Goal: Task Accomplishment & Management: Complete application form

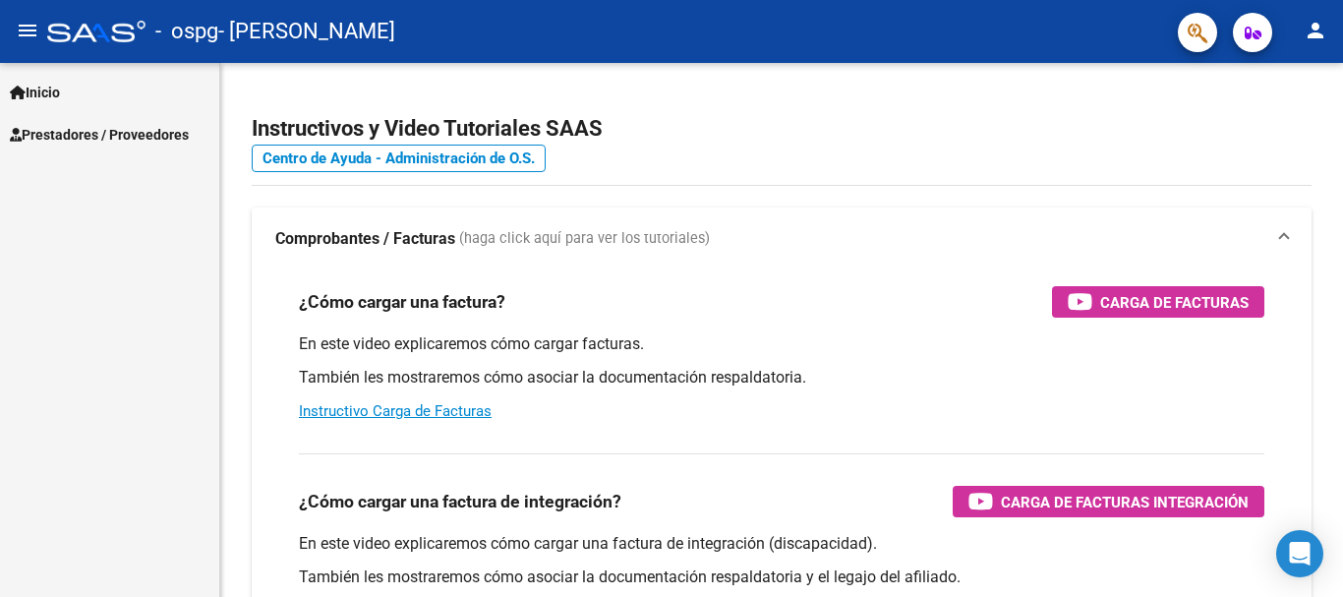
click at [137, 130] on span "Prestadores / Proveedores" at bounding box center [99, 135] width 179 height 22
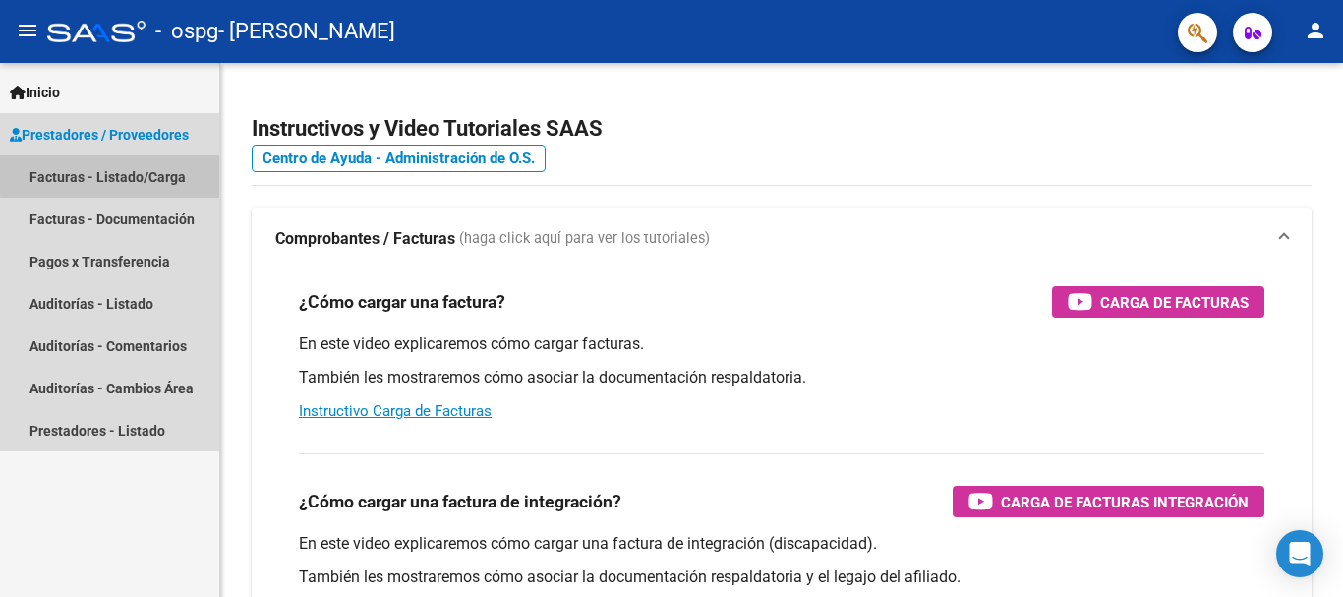
click at [164, 171] on link "Facturas - Listado/Carga" at bounding box center [109, 176] width 219 height 42
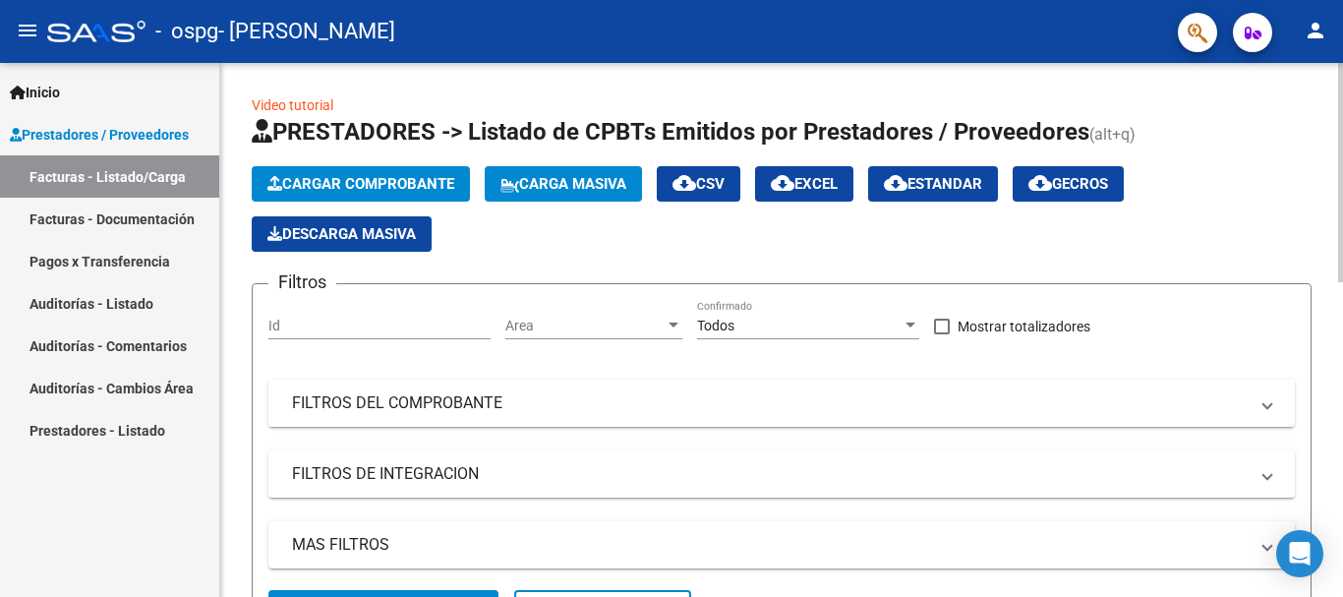
click at [355, 178] on span "Cargar Comprobante" at bounding box center [360, 184] width 187 height 18
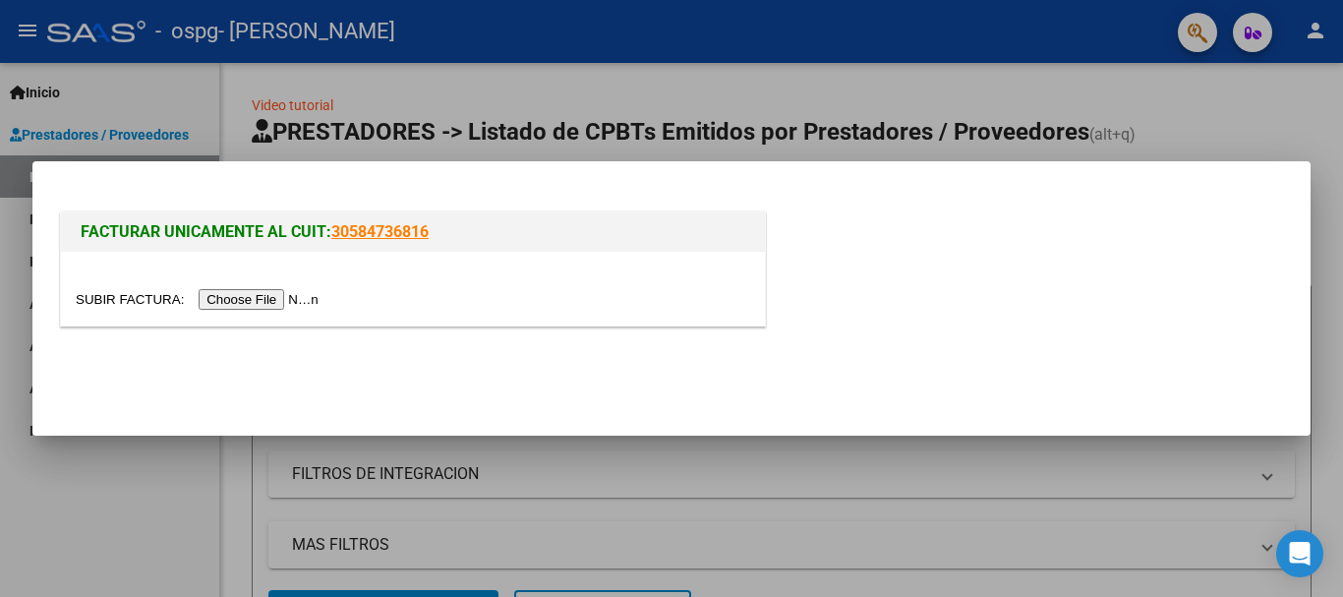
click at [278, 297] on input "file" at bounding box center [200, 299] width 249 height 21
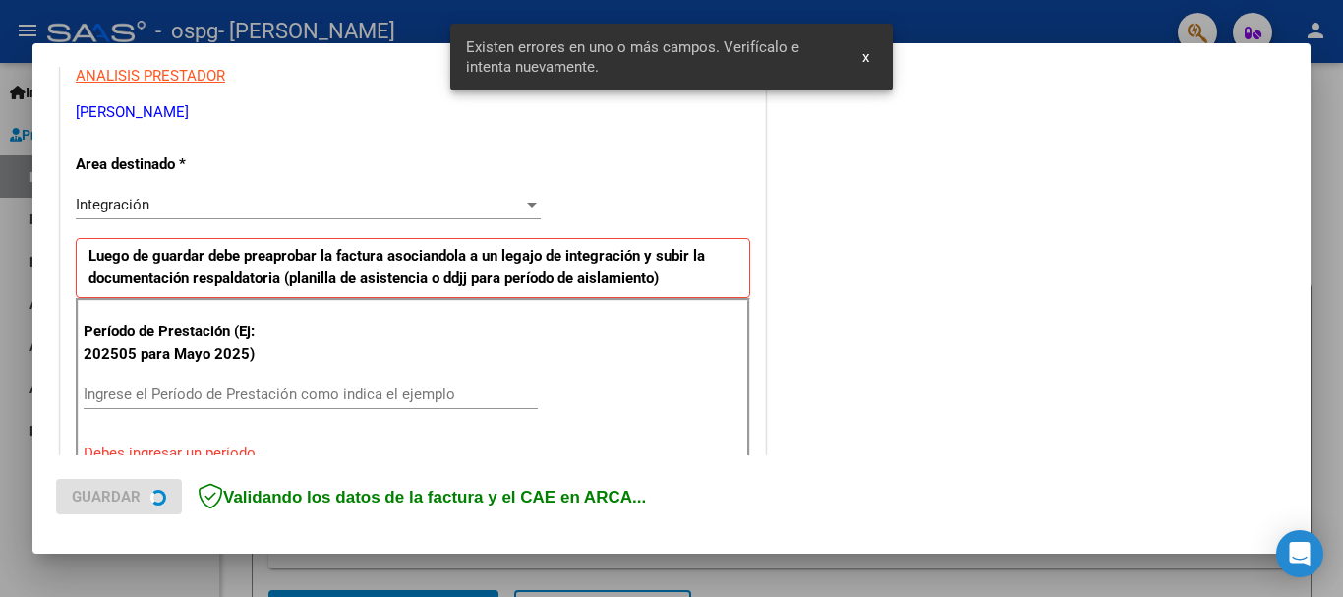
scroll to position [454, 0]
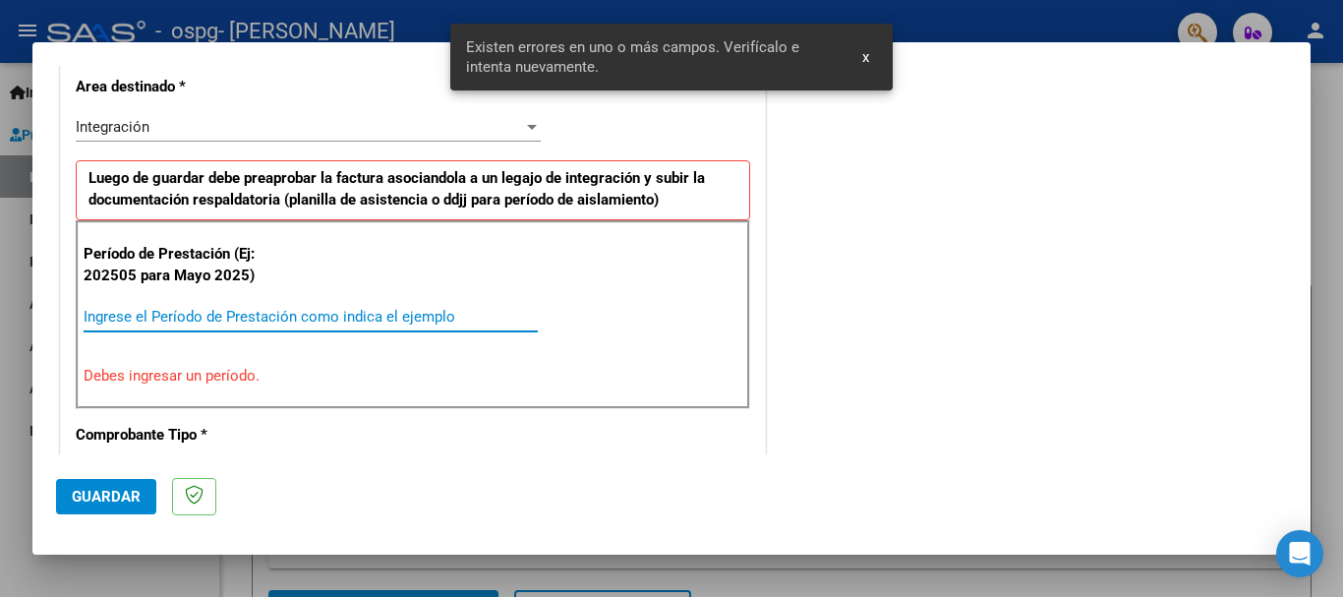
click at [164, 311] on input "Ingrese el Período de Prestación como indica el ejemplo" at bounding box center [311, 317] width 454 height 18
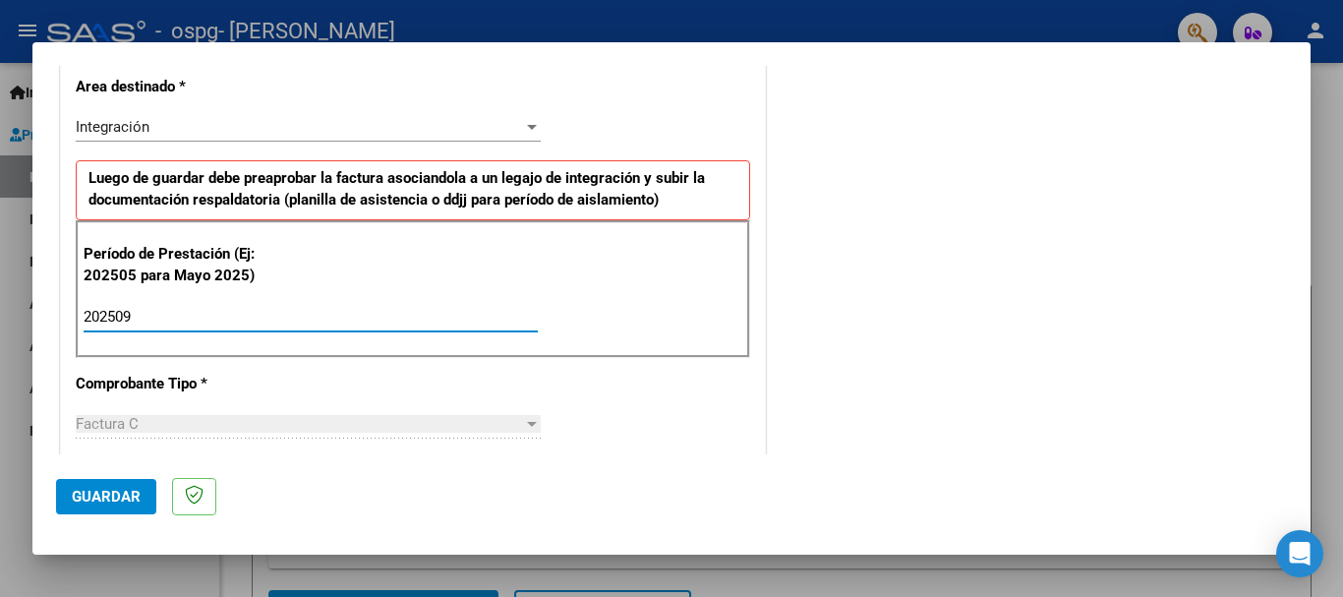
type input "202509"
click at [92, 502] on span "Guardar" at bounding box center [106, 497] width 69 height 18
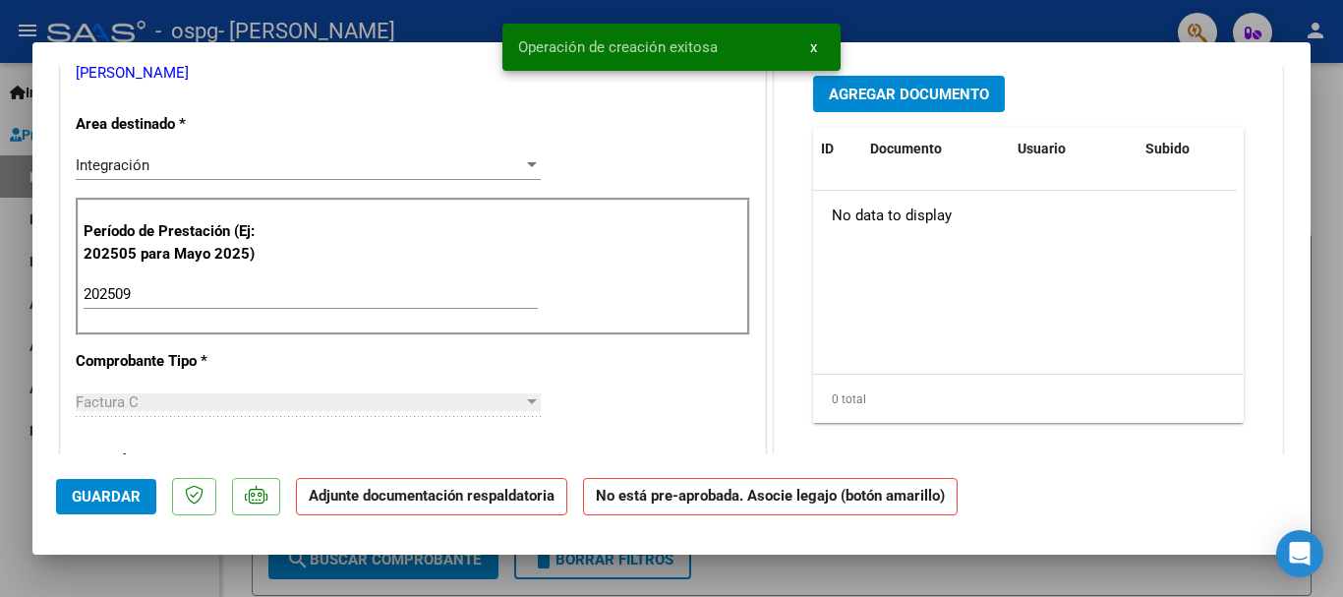
scroll to position [0, 0]
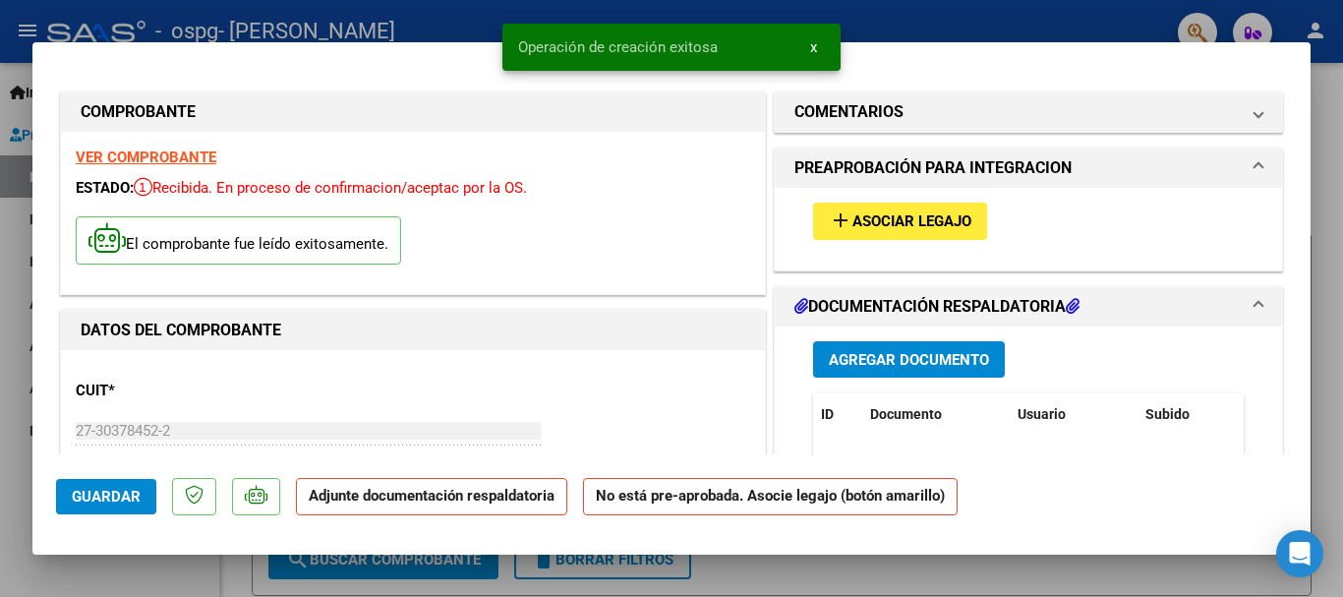
click at [910, 221] on span "Asociar Legajo" at bounding box center [912, 222] width 119 height 18
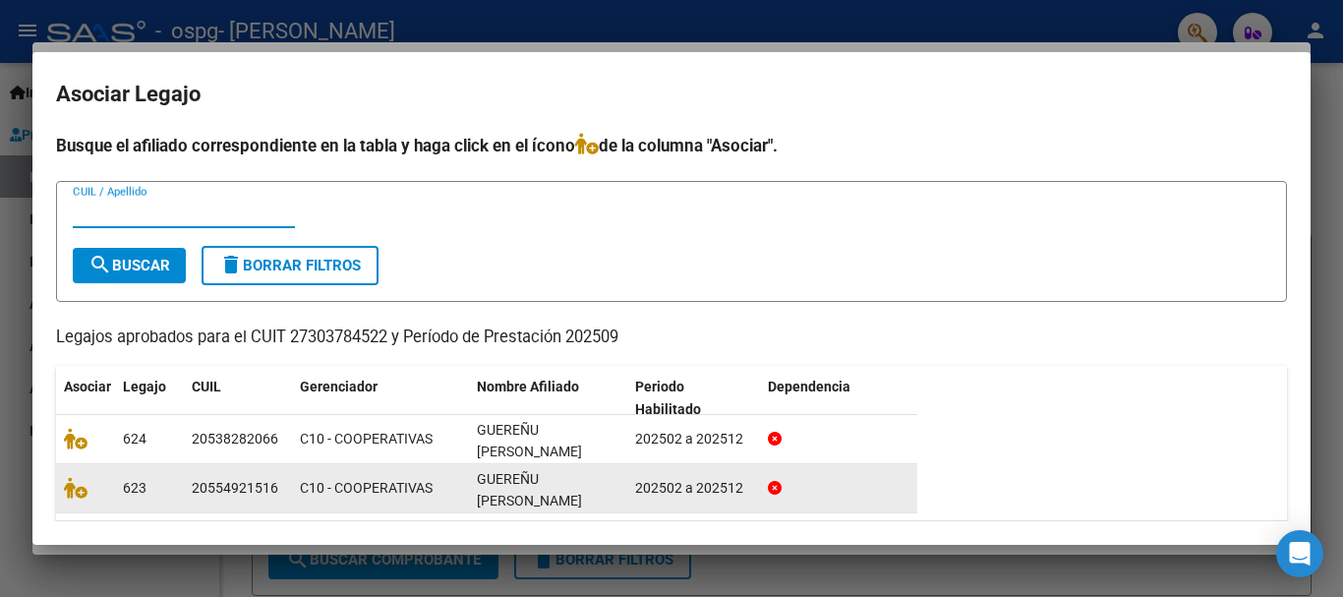
click at [544, 487] on span "GUEREÑU [PERSON_NAME]" at bounding box center [529, 490] width 105 height 38
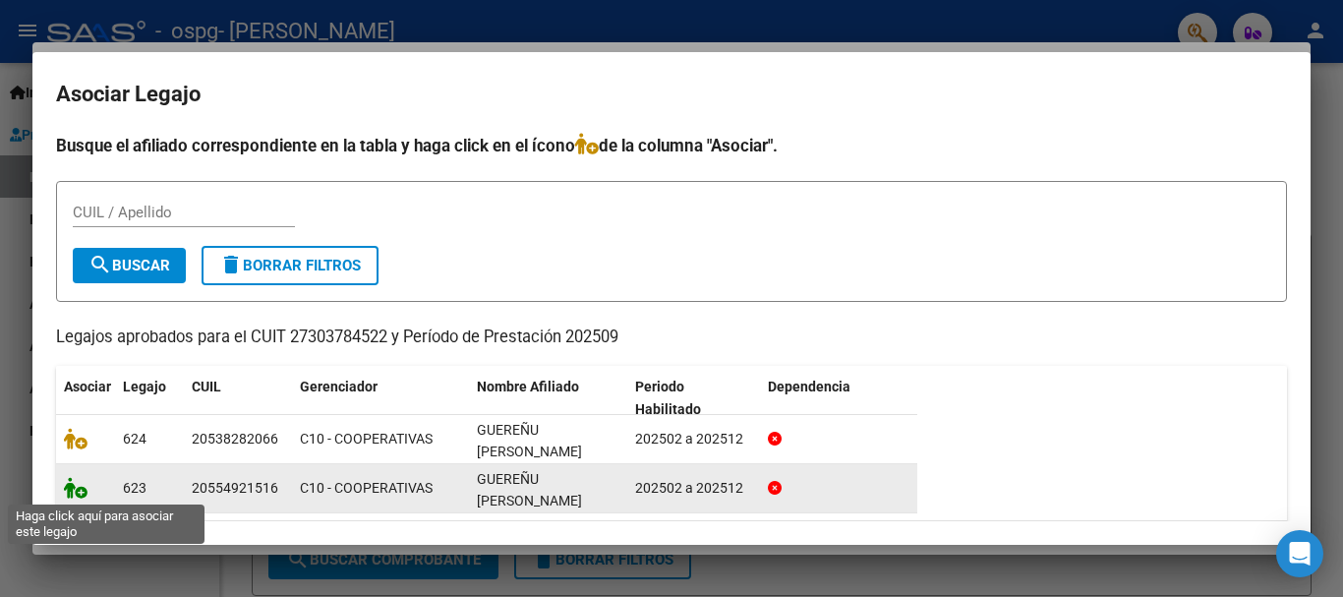
click at [78, 489] on icon at bounding box center [76, 488] width 24 height 22
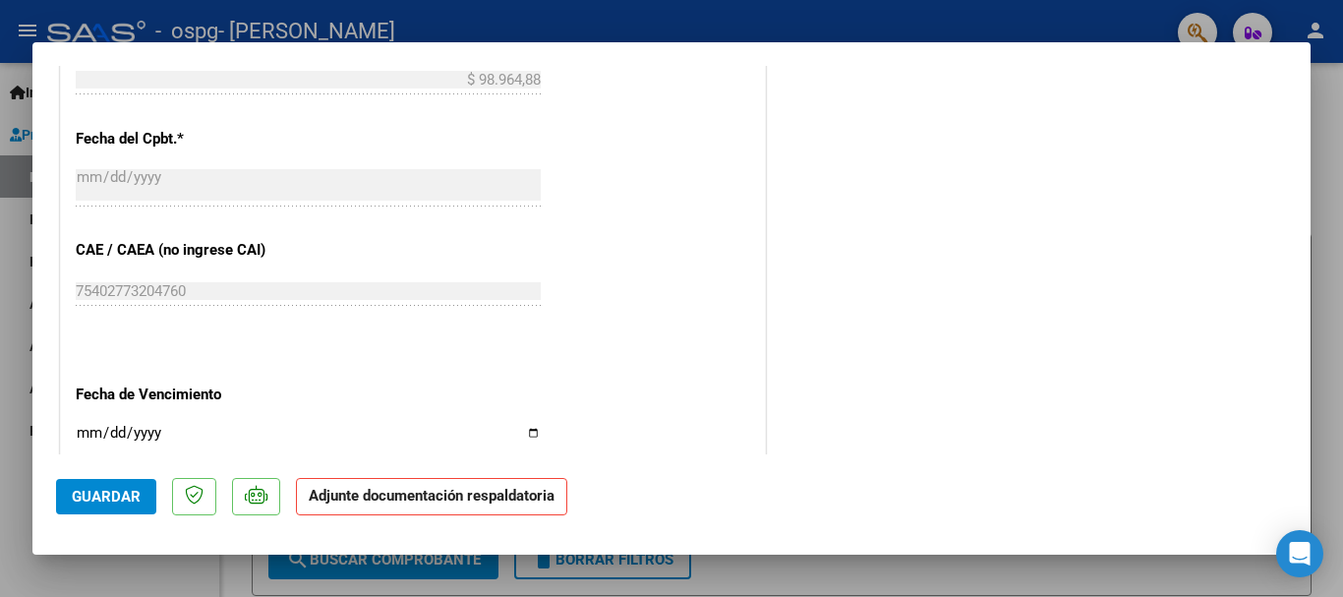
scroll to position [1308, 0]
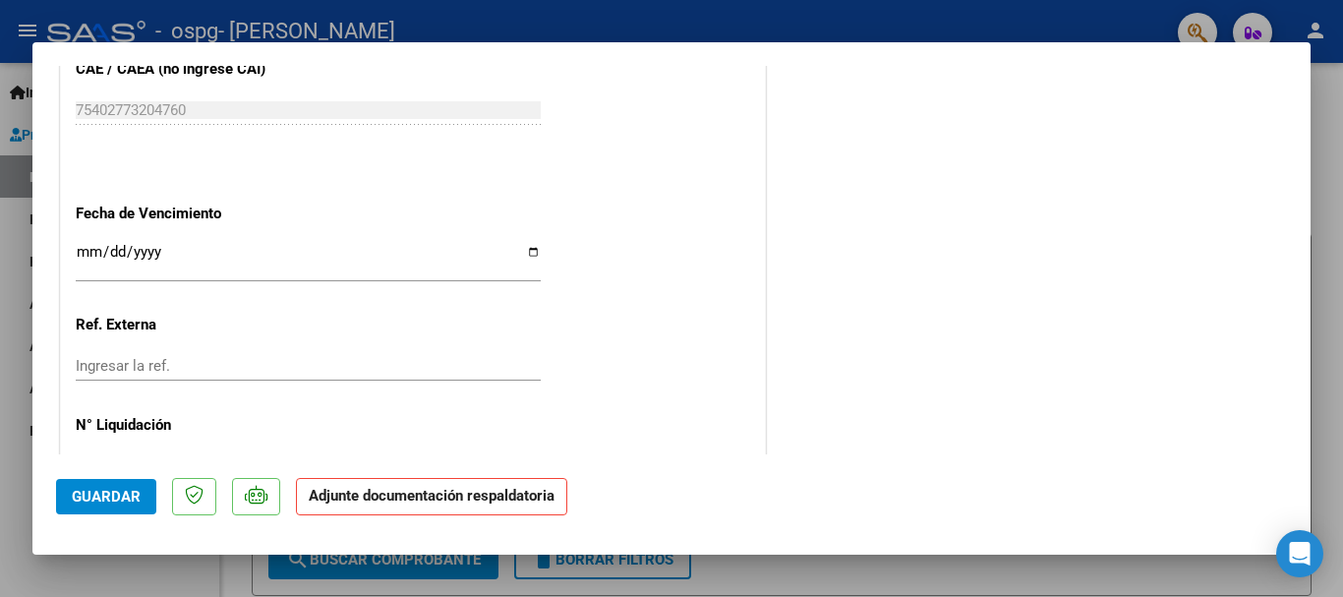
click at [88, 262] on input "Ingresar la fecha" at bounding box center [308, 259] width 465 height 31
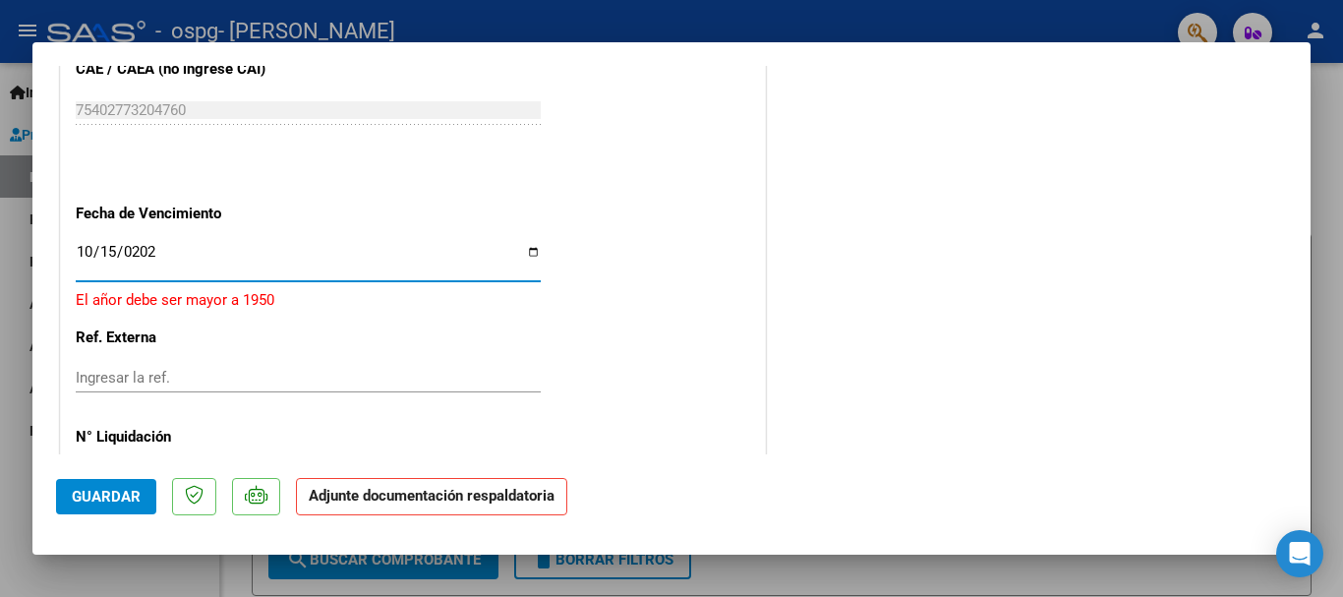
type input "[DATE]"
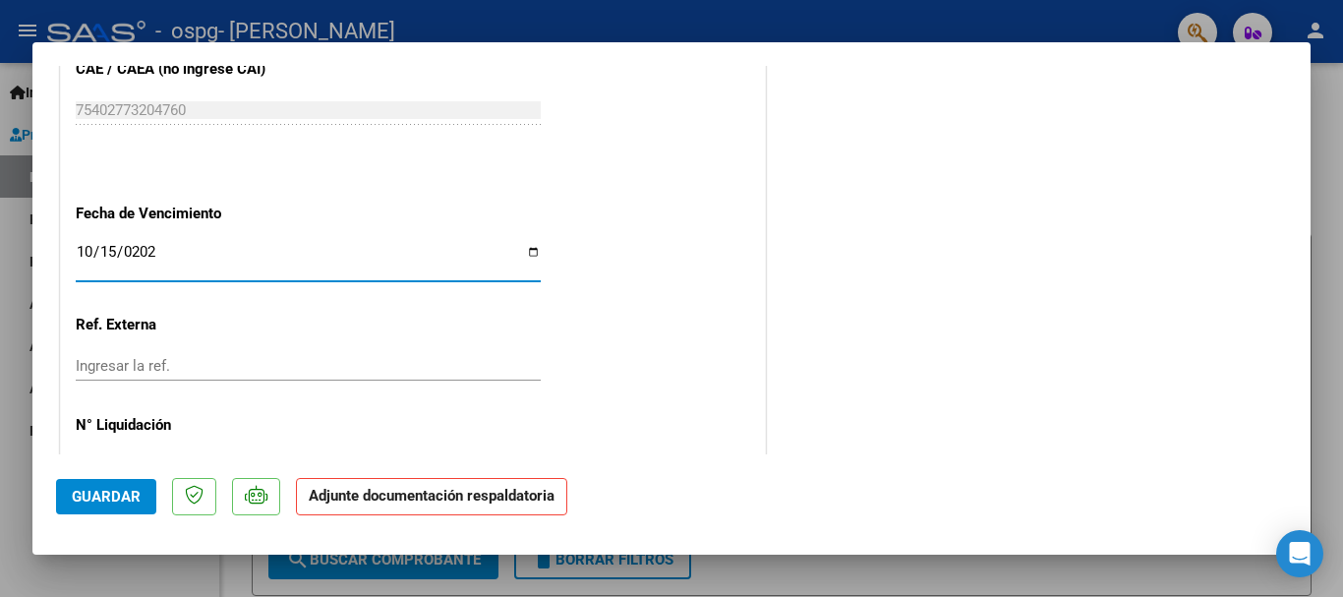
click at [122, 506] on button "Guardar" at bounding box center [106, 496] width 100 height 35
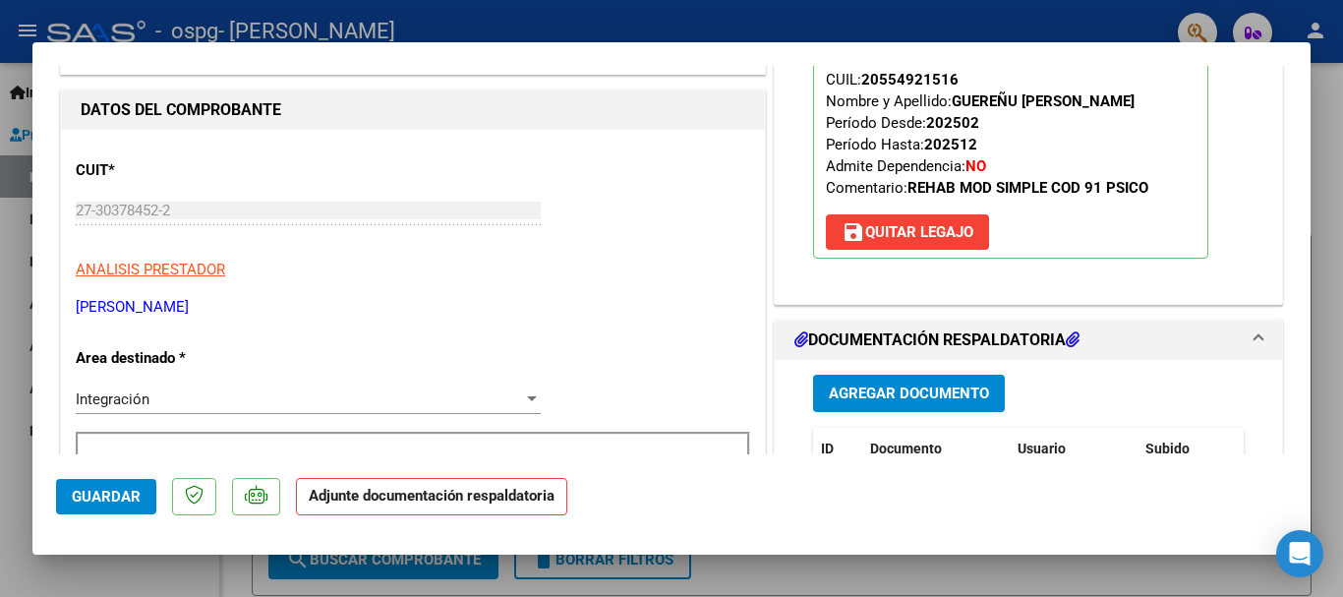
scroll to position [284, 0]
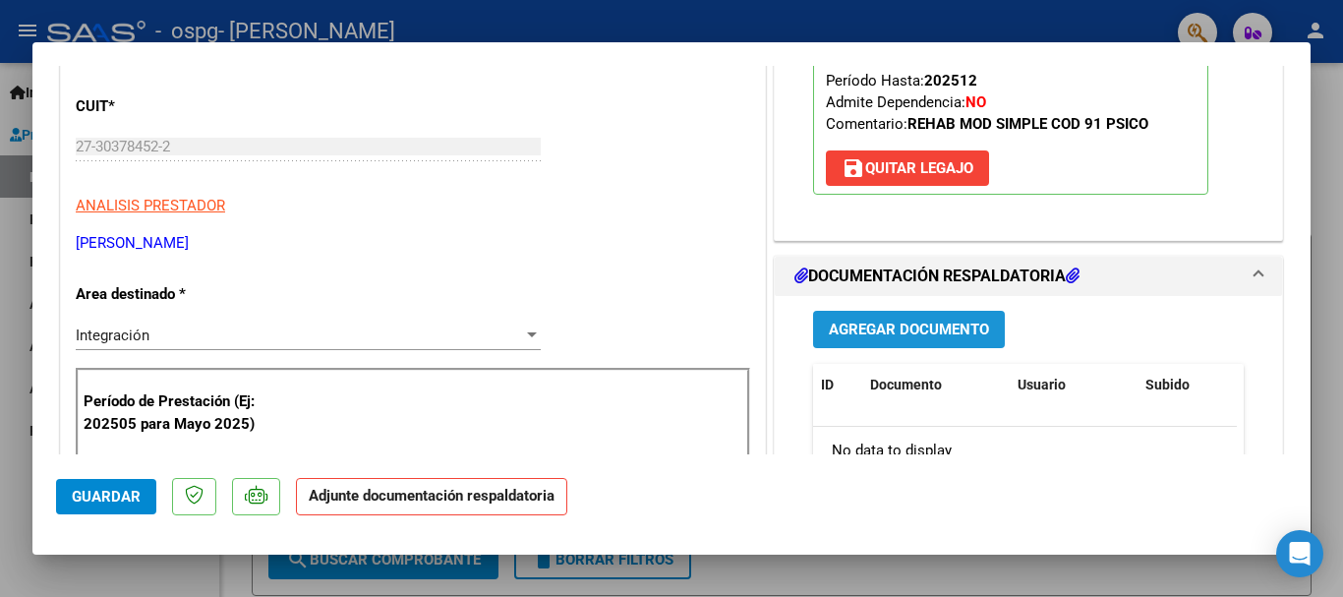
click at [923, 326] on span "Agregar Documento" at bounding box center [909, 331] width 160 height 18
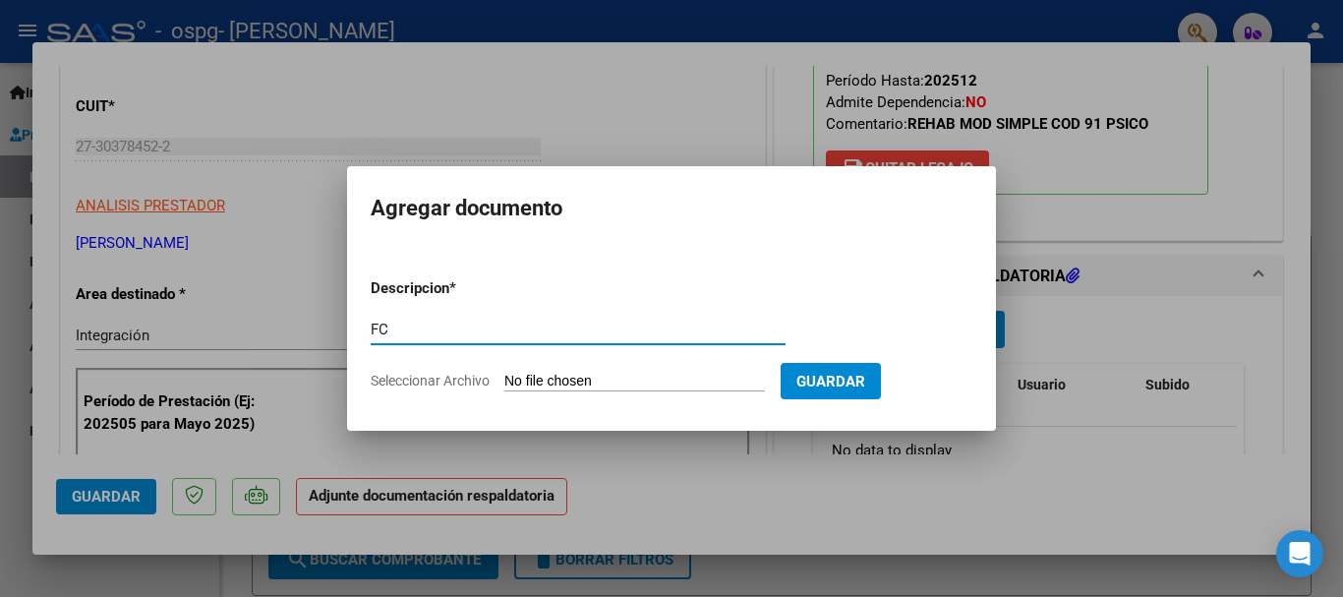
type input "FC"
click at [654, 377] on input "Seleccionar Archivo" at bounding box center [634, 382] width 261 height 19
type input "C:\fakepath\FC 957 [PERSON_NAME] PSICOLOGIA SEPTIEMBRE.pdf"
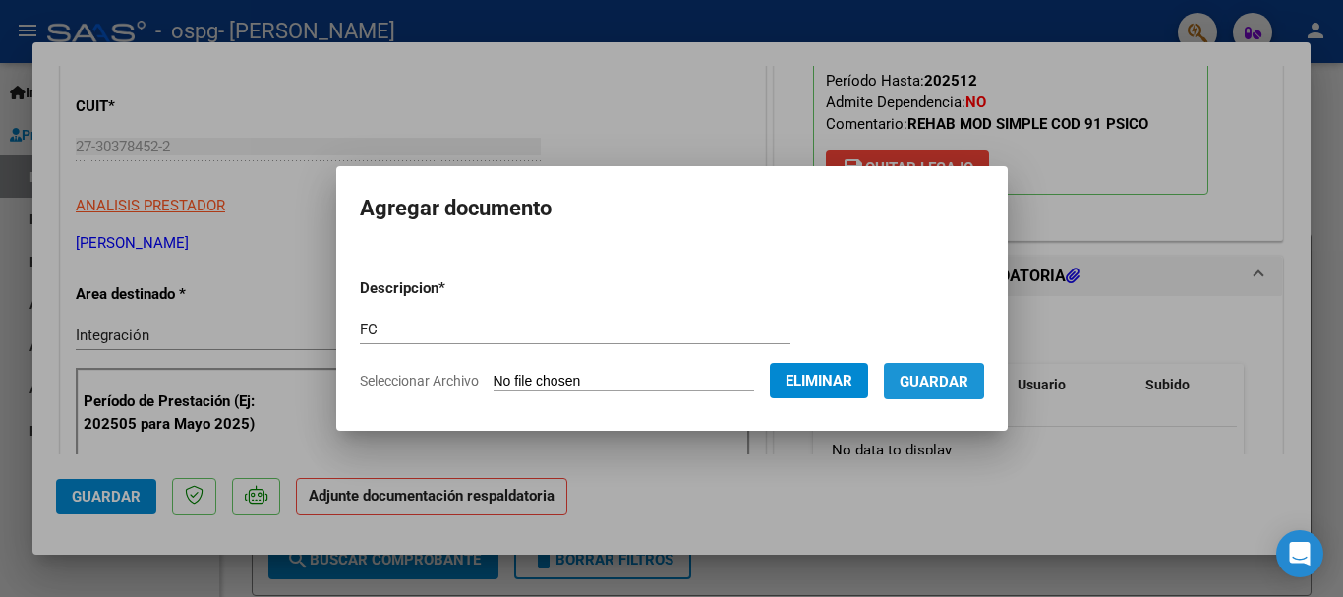
click at [943, 382] on span "Guardar" at bounding box center [934, 382] width 69 height 18
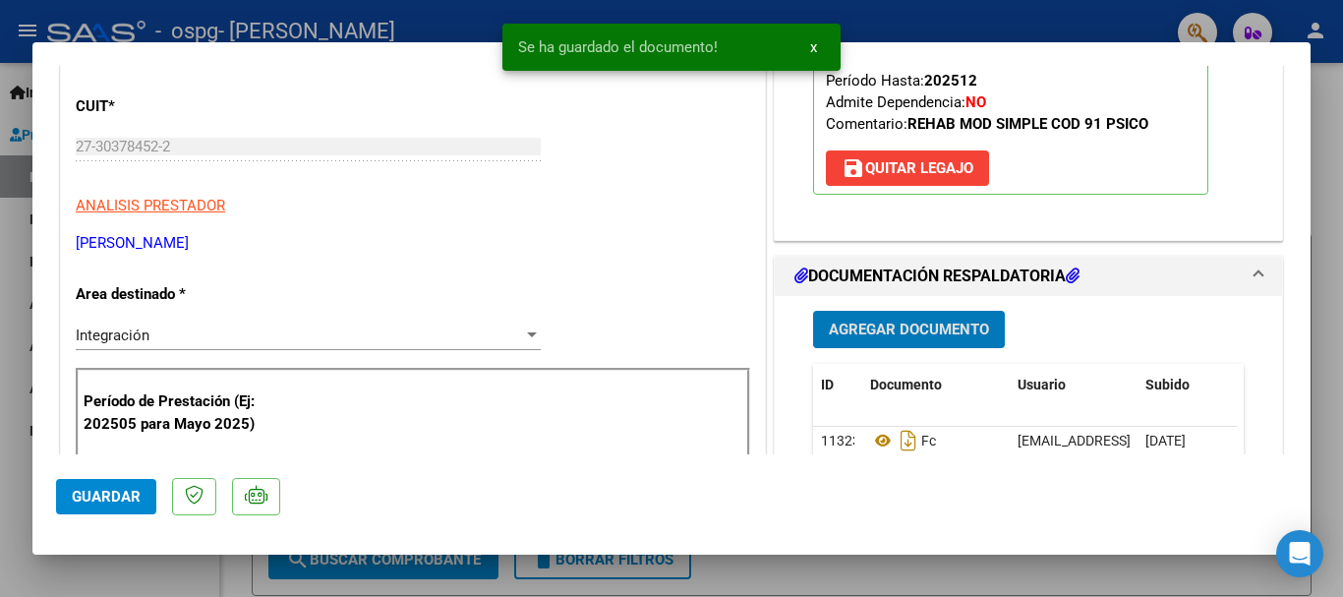
click at [909, 327] on span "Agregar Documento" at bounding box center [909, 331] width 160 height 18
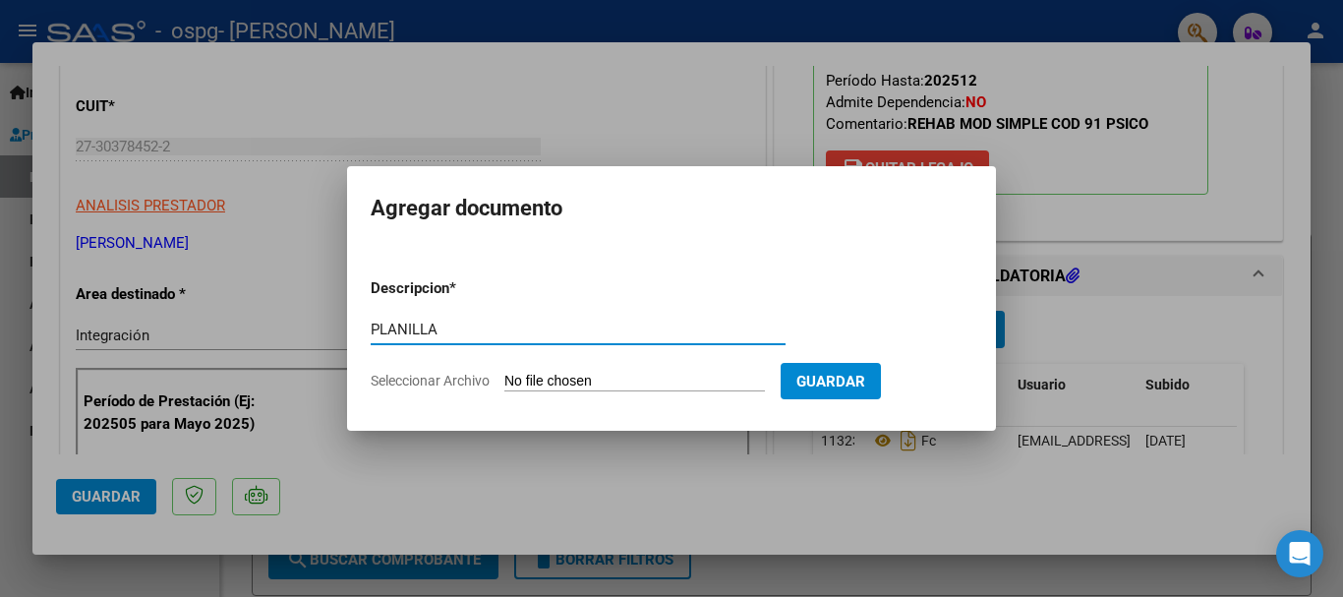
type input "PLANILLA"
click at [545, 382] on input "Seleccionar Archivo" at bounding box center [634, 382] width 261 height 19
type input "C:\fakepath\[PERSON_NAME] planilla asistencia Septiembre.pdf"
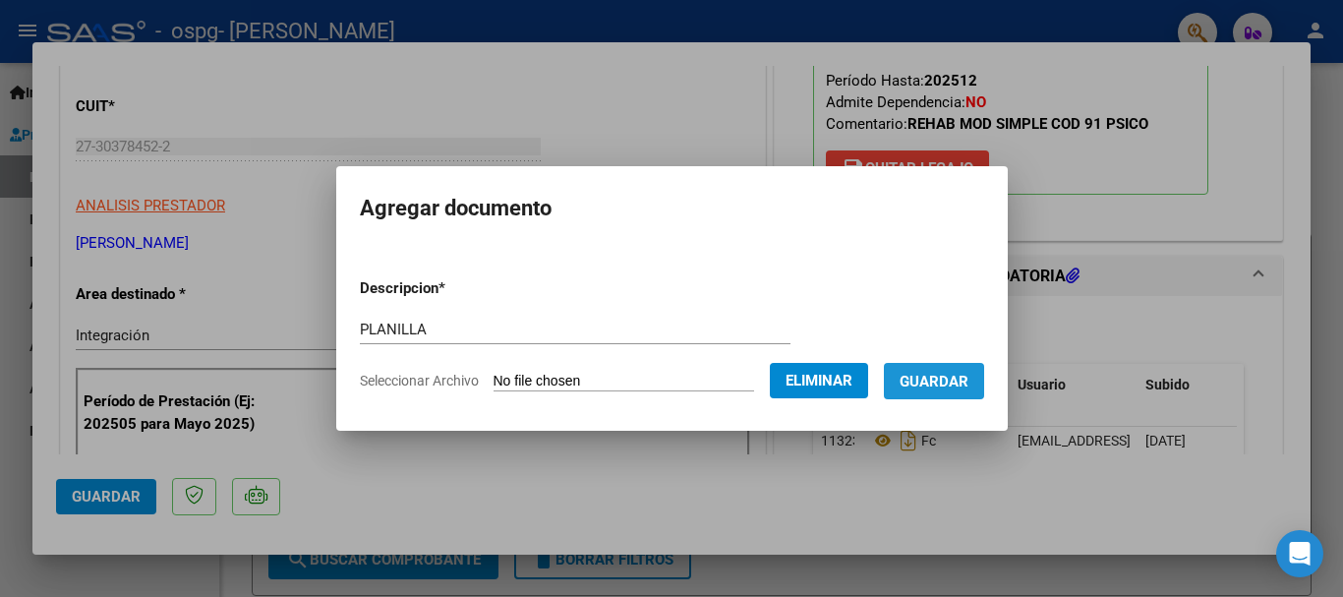
click at [957, 384] on span "Guardar" at bounding box center [934, 382] width 69 height 18
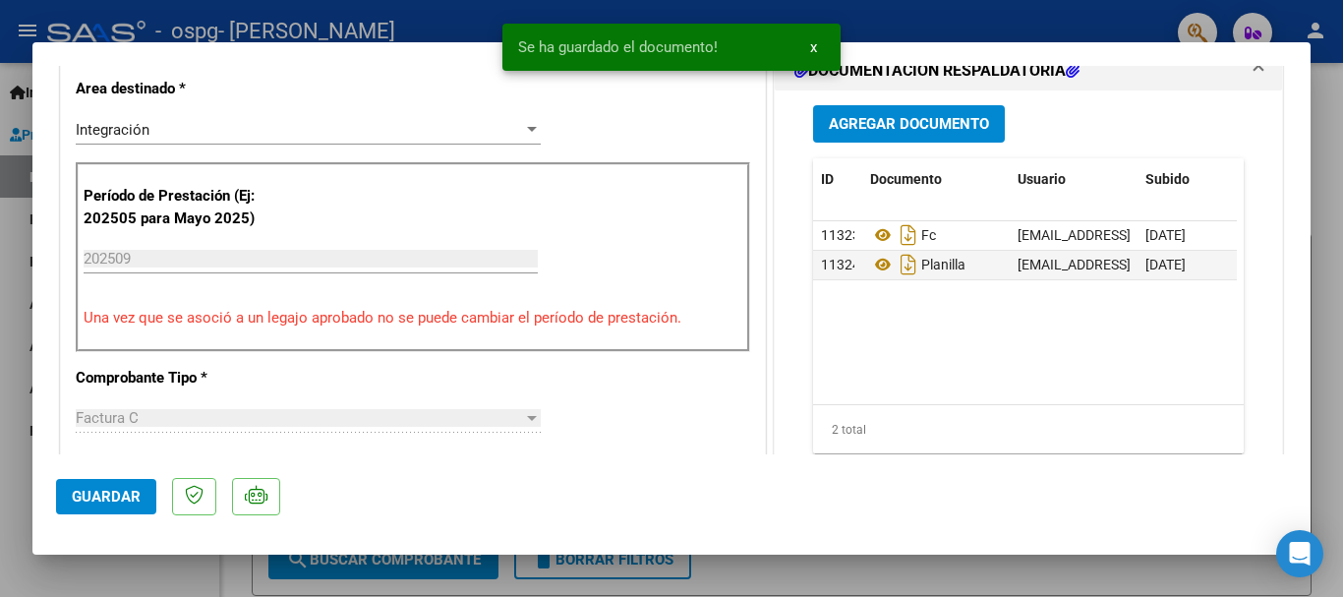
scroll to position [691, 0]
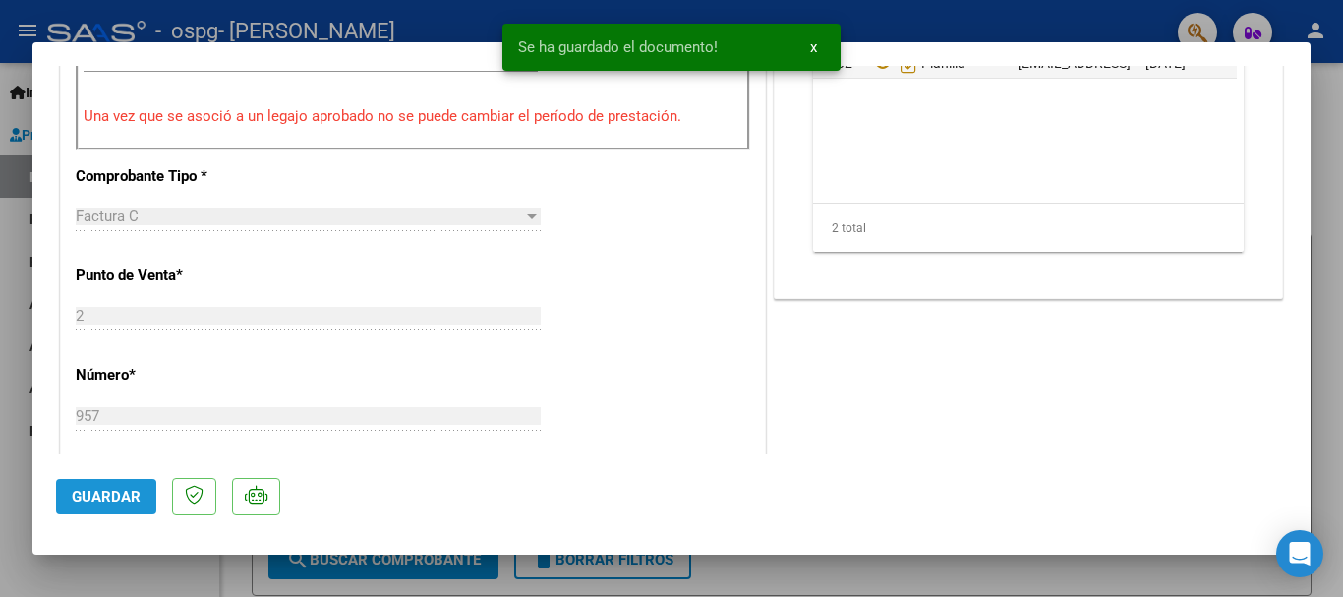
click at [96, 499] on span "Guardar" at bounding box center [106, 497] width 69 height 18
click at [1329, 192] on div at bounding box center [671, 298] width 1343 height 597
type input "$ 0,00"
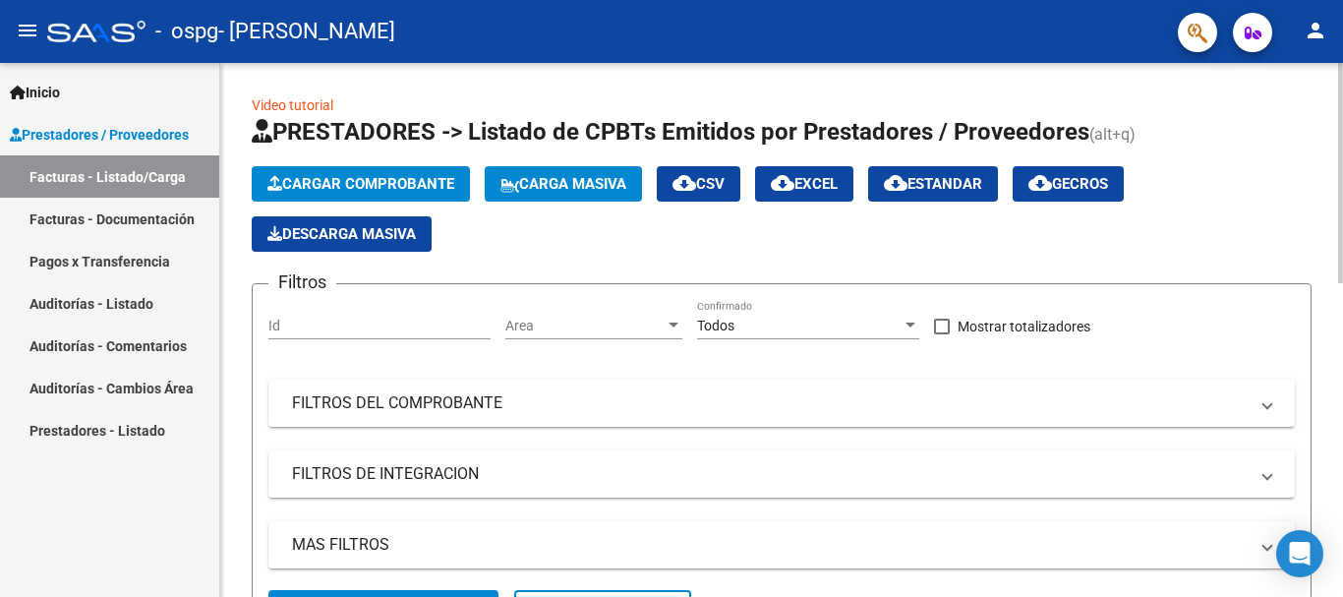
click at [391, 177] on span "Cargar Comprobante" at bounding box center [360, 184] width 187 height 18
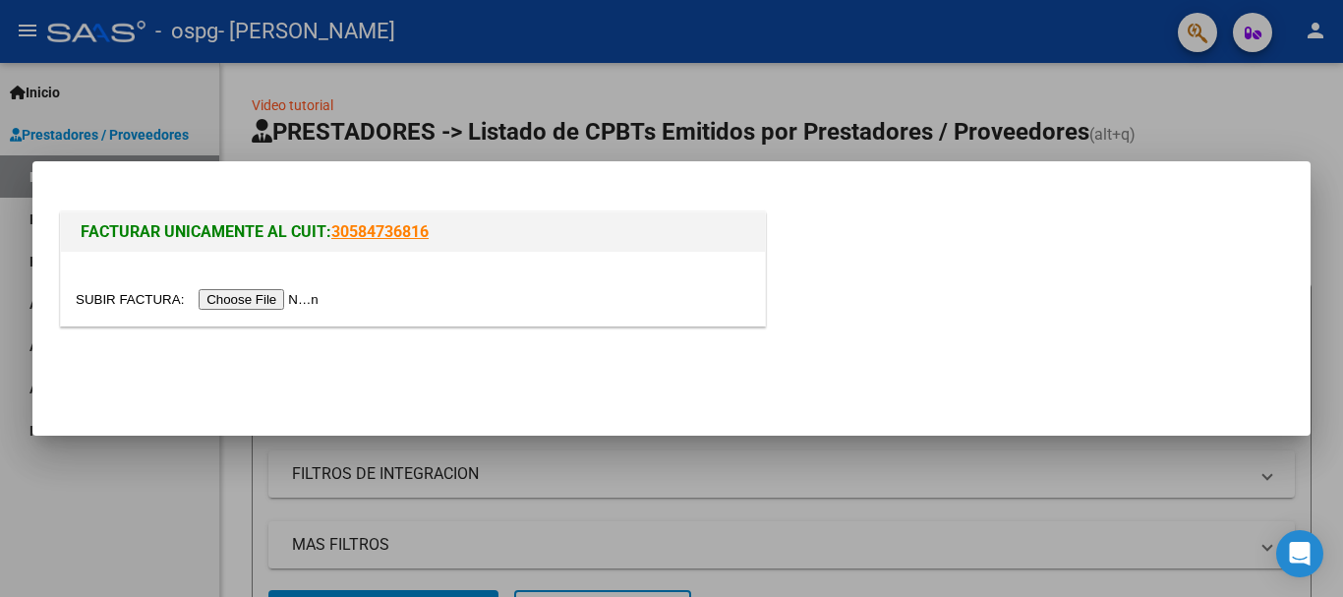
click at [258, 296] on input "file" at bounding box center [200, 299] width 249 height 21
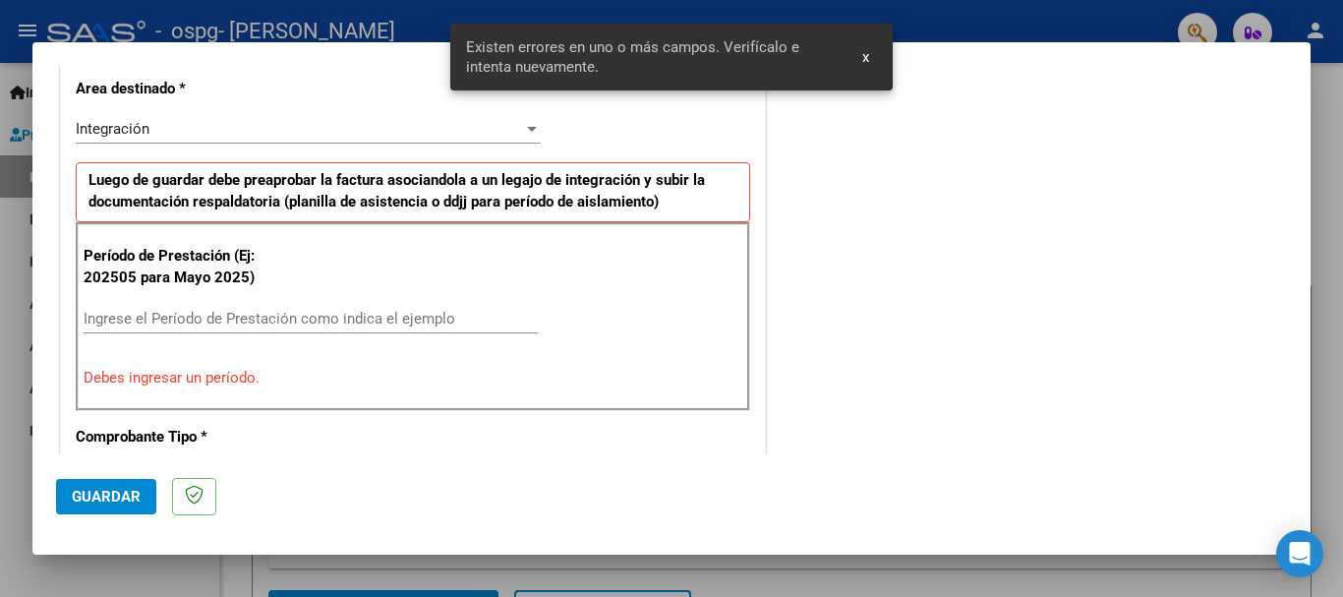
scroll to position [454, 0]
click at [209, 322] on input "Ingrese el Período de Prestación como indica el ejemplo" at bounding box center [311, 317] width 454 height 18
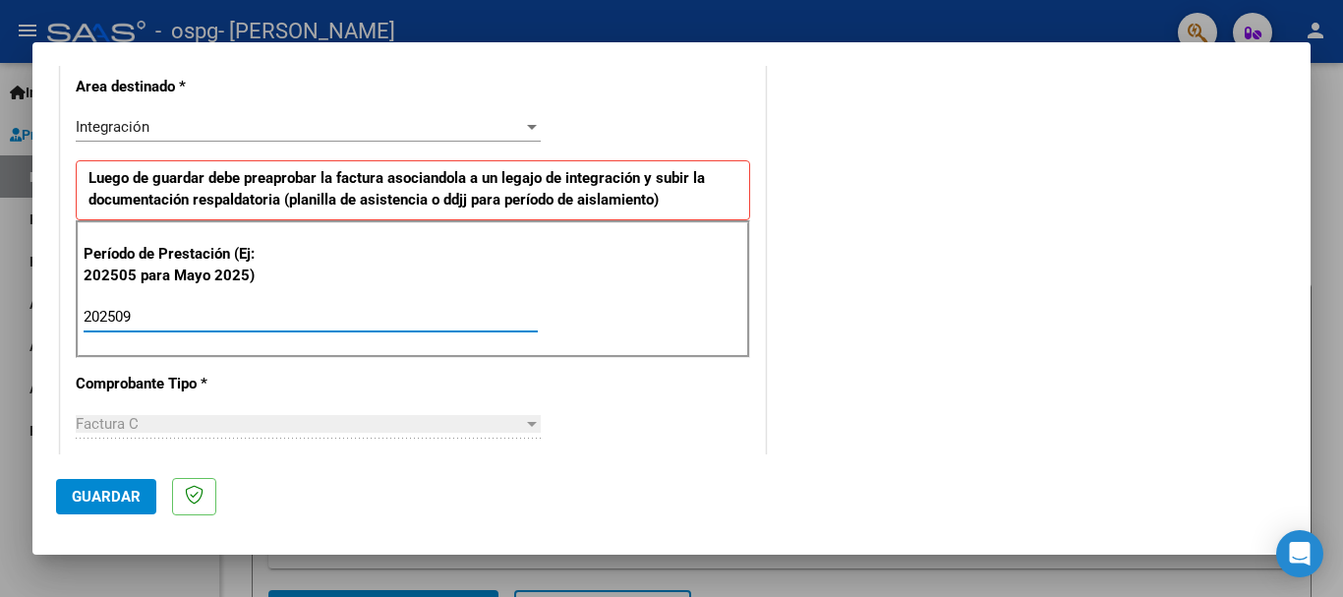
type input "202509"
click at [138, 490] on span "Guardar" at bounding box center [106, 497] width 69 height 18
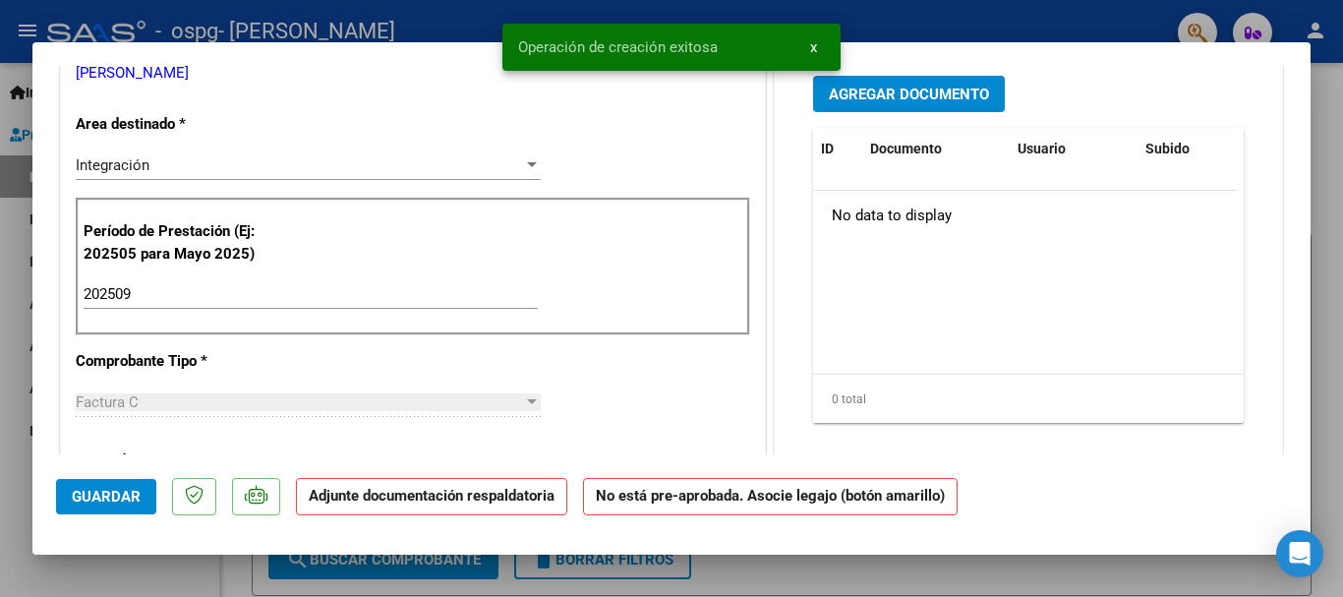
scroll to position [0, 0]
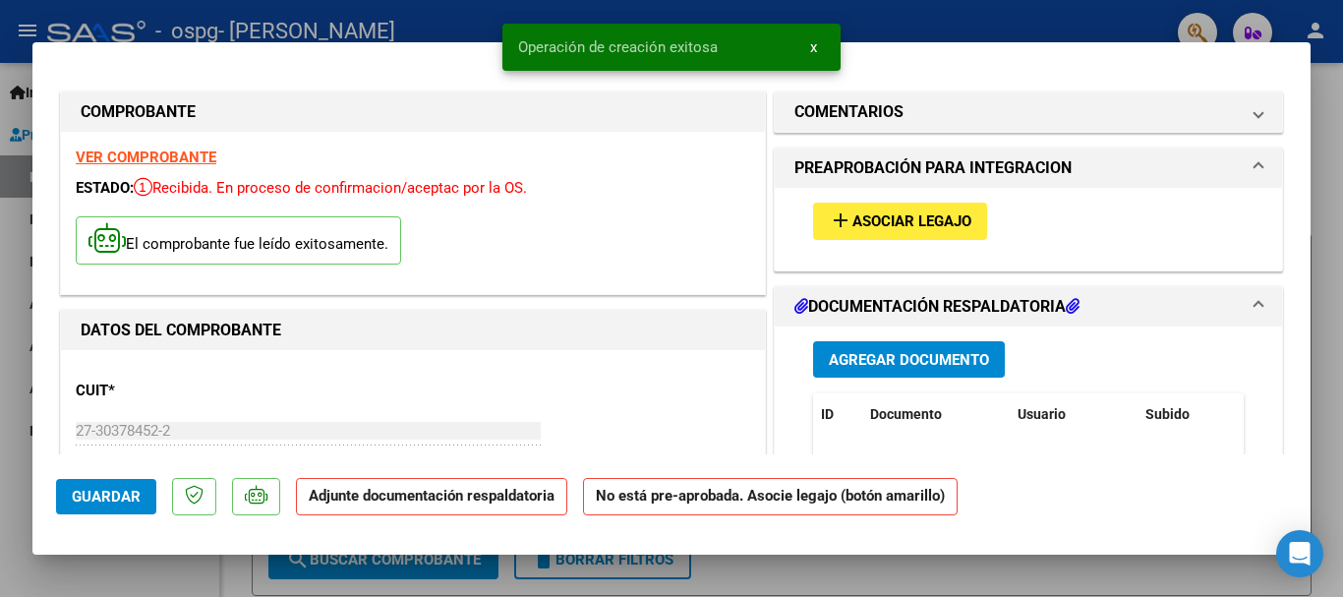
click at [950, 231] on button "add Asociar Legajo" at bounding box center [900, 221] width 174 height 36
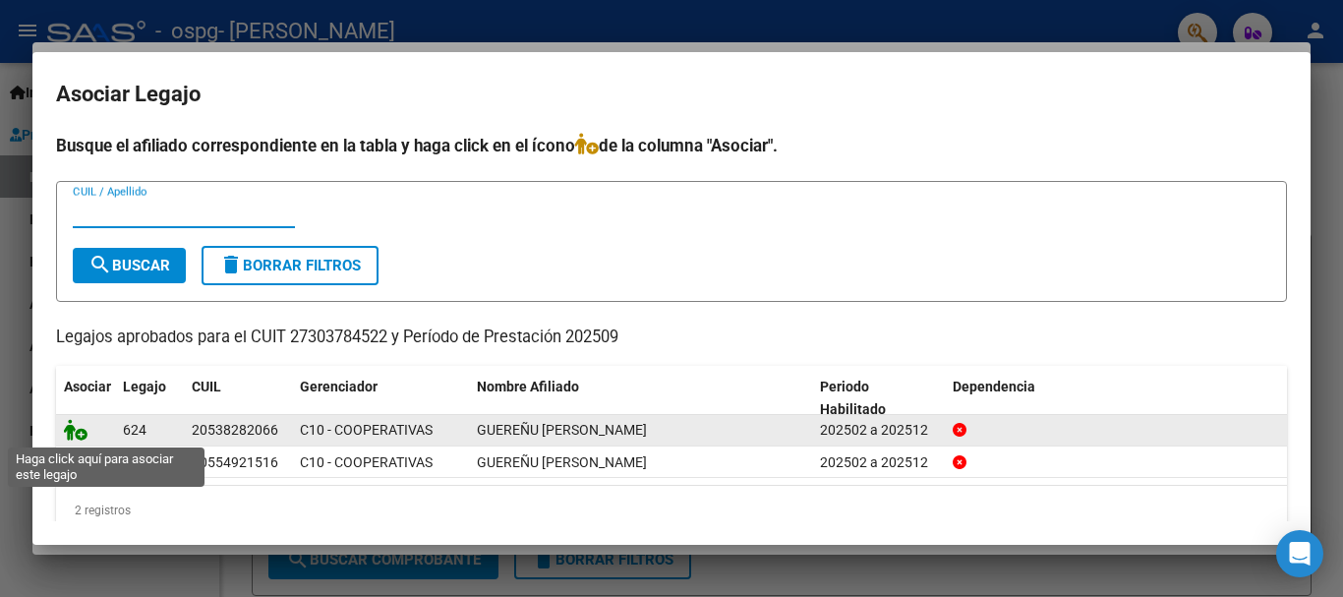
click at [75, 429] on icon at bounding box center [76, 430] width 24 height 22
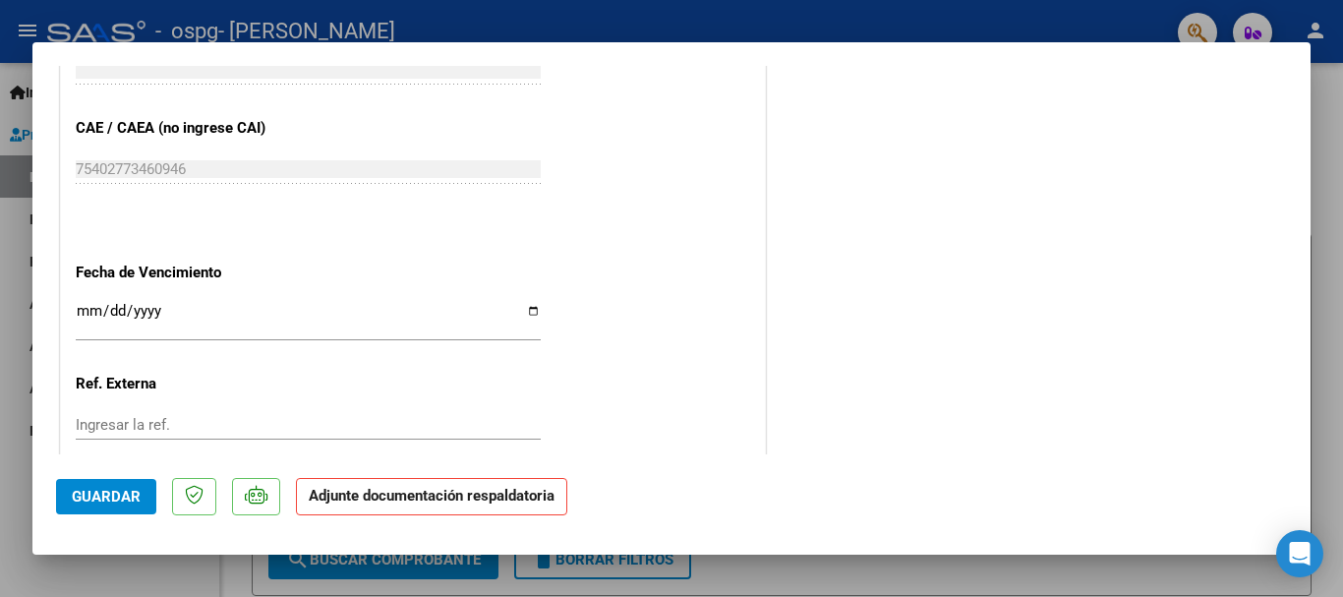
scroll to position [1278, 0]
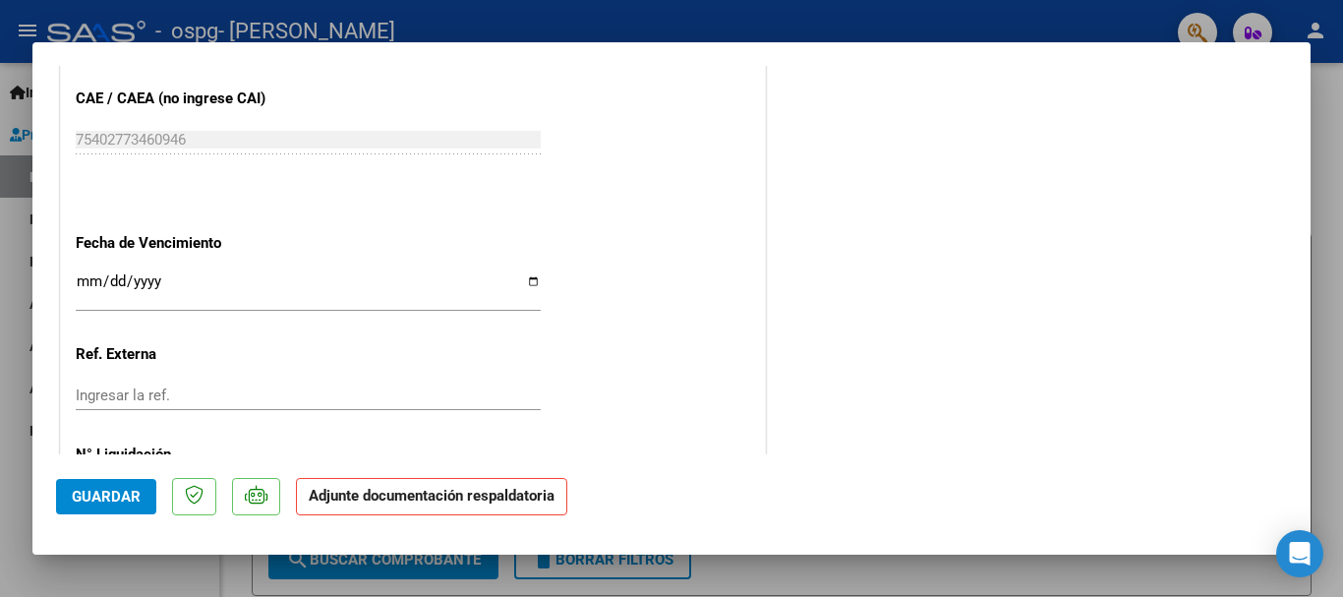
click at [85, 275] on input "Ingresar la fecha" at bounding box center [308, 288] width 465 height 31
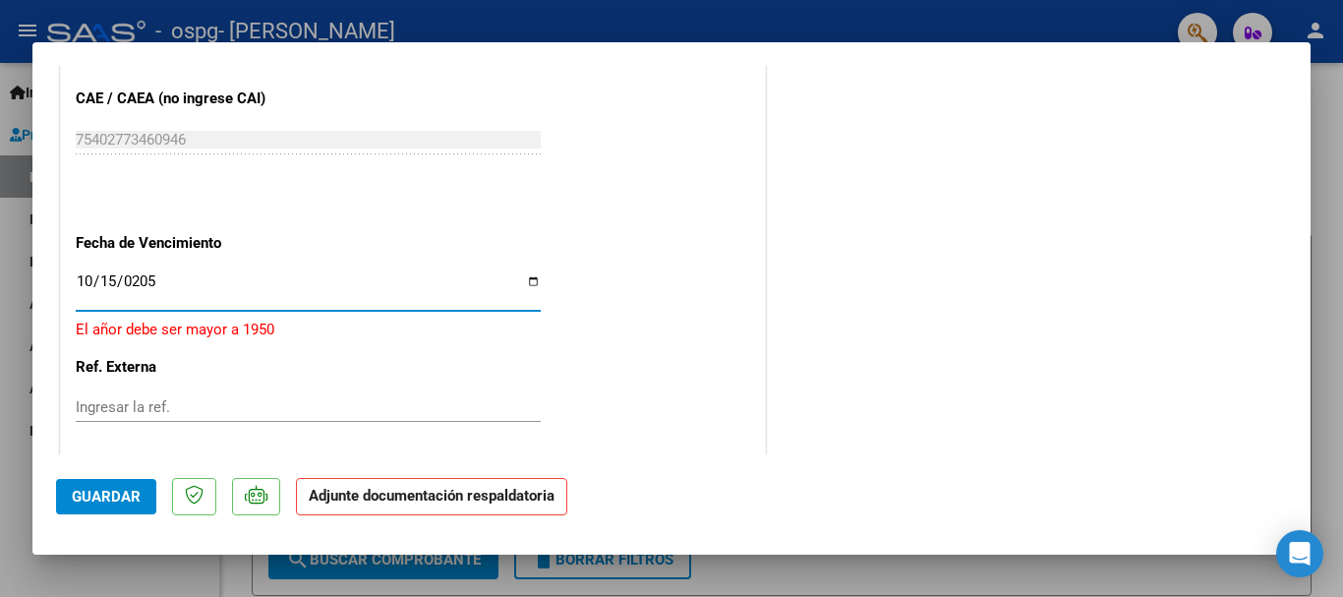
type input "[DATE]"
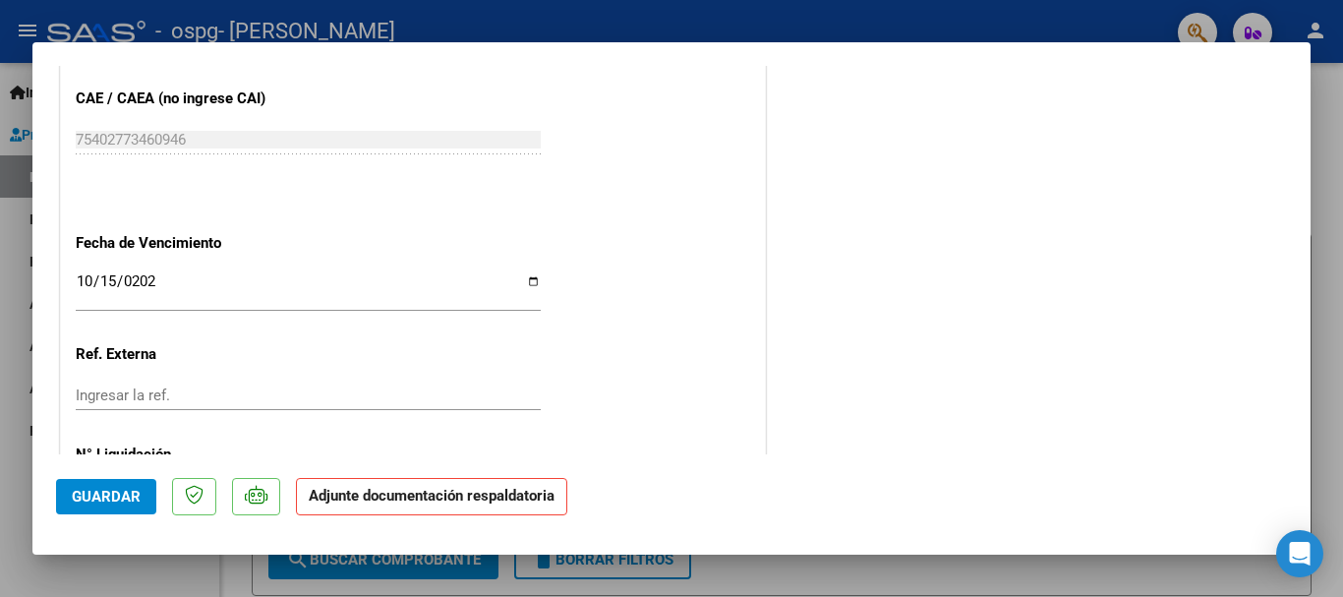
scroll to position [1372, 0]
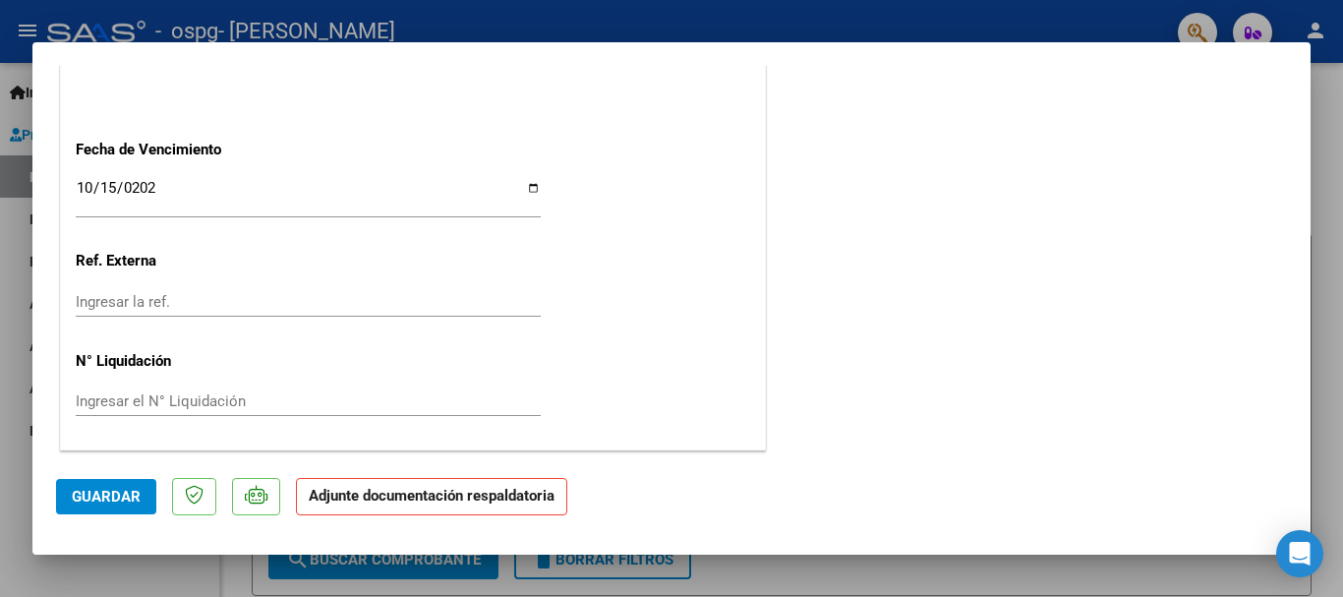
click at [114, 494] on span "Guardar" at bounding box center [106, 497] width 69 height 18
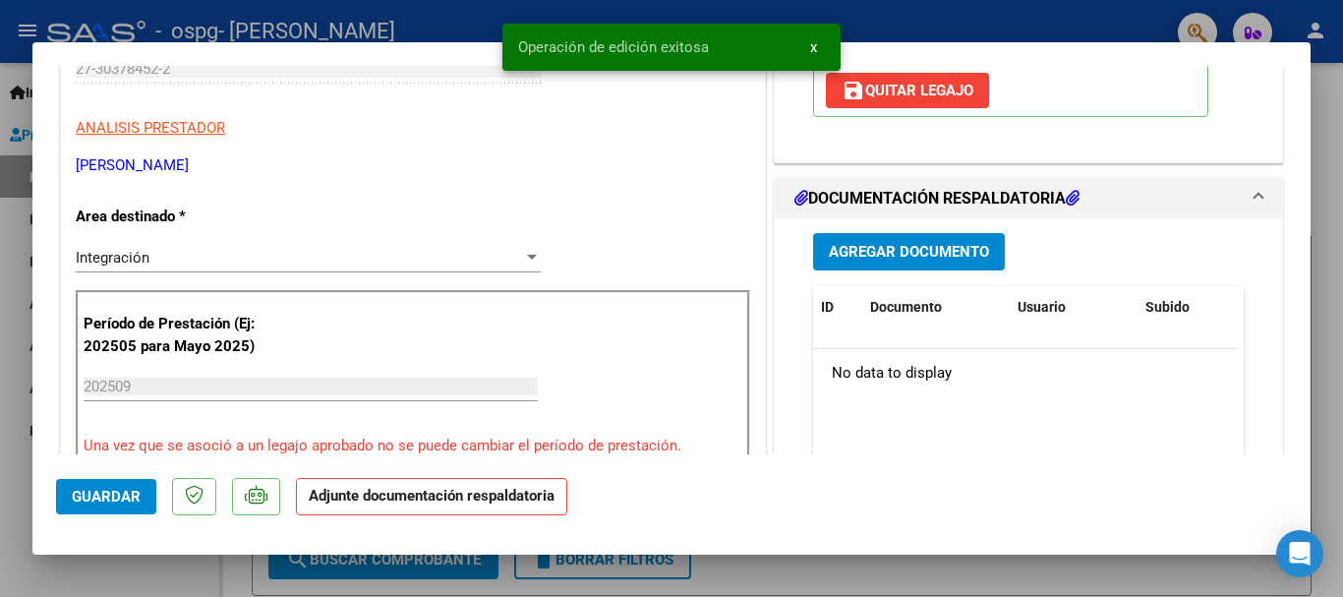
scroll to position [327, 0]
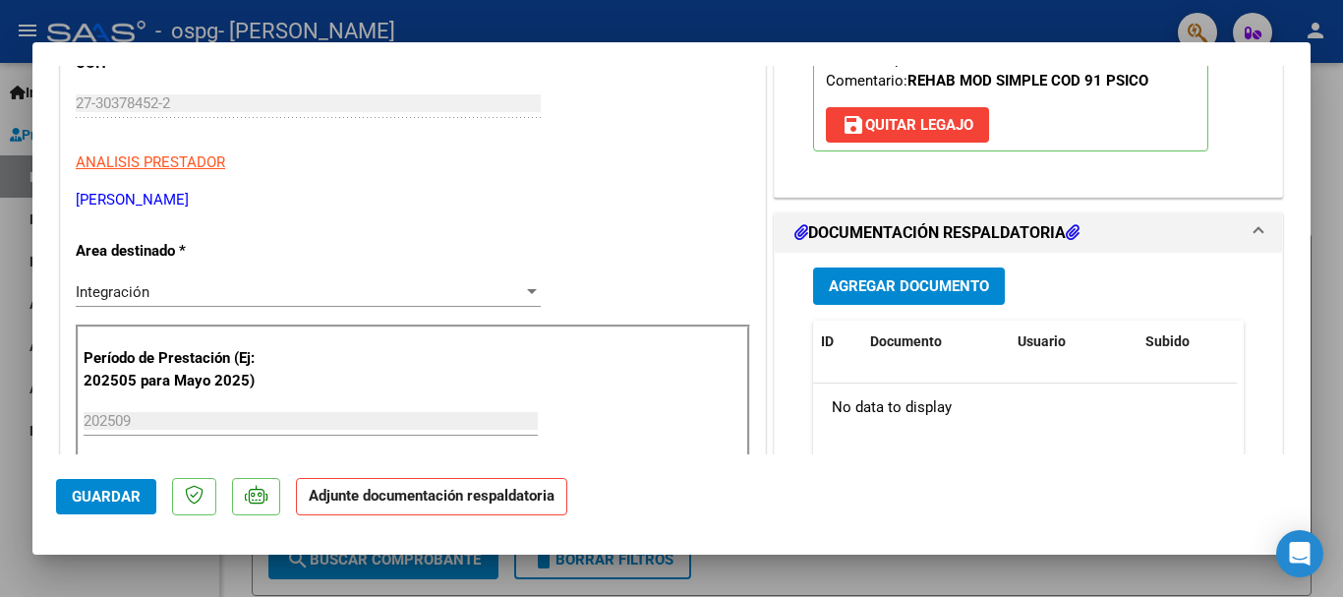
click at [930, 281] on span "Agregar Documento" at bounding box center [909, 287] width 160 height 18
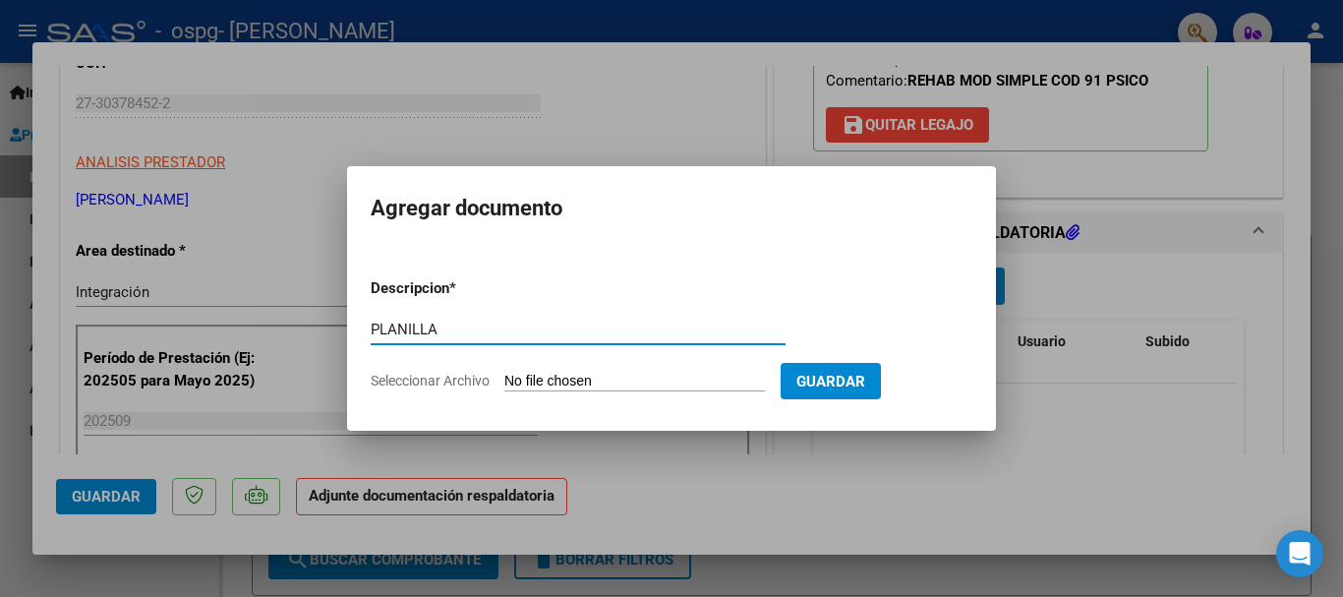
type input "PLANILLA"
click at [598, 374] on input "Seleccionar Archivo" at bounding box center [634, 382] width 261 height 19
type input "C:\fakepath\Planilla [PERSON_NAME] Septiembre.pdf"
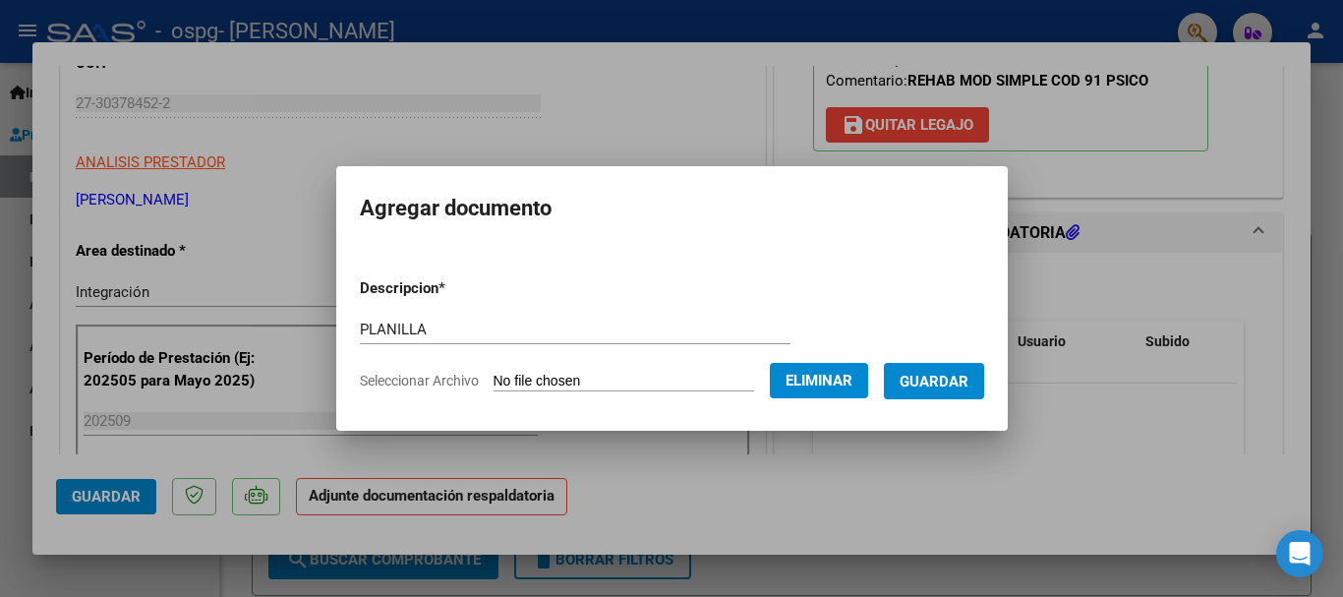
click at [969, 382] on span "Guardar" at bounding box center [934, 382] width 69 height 18
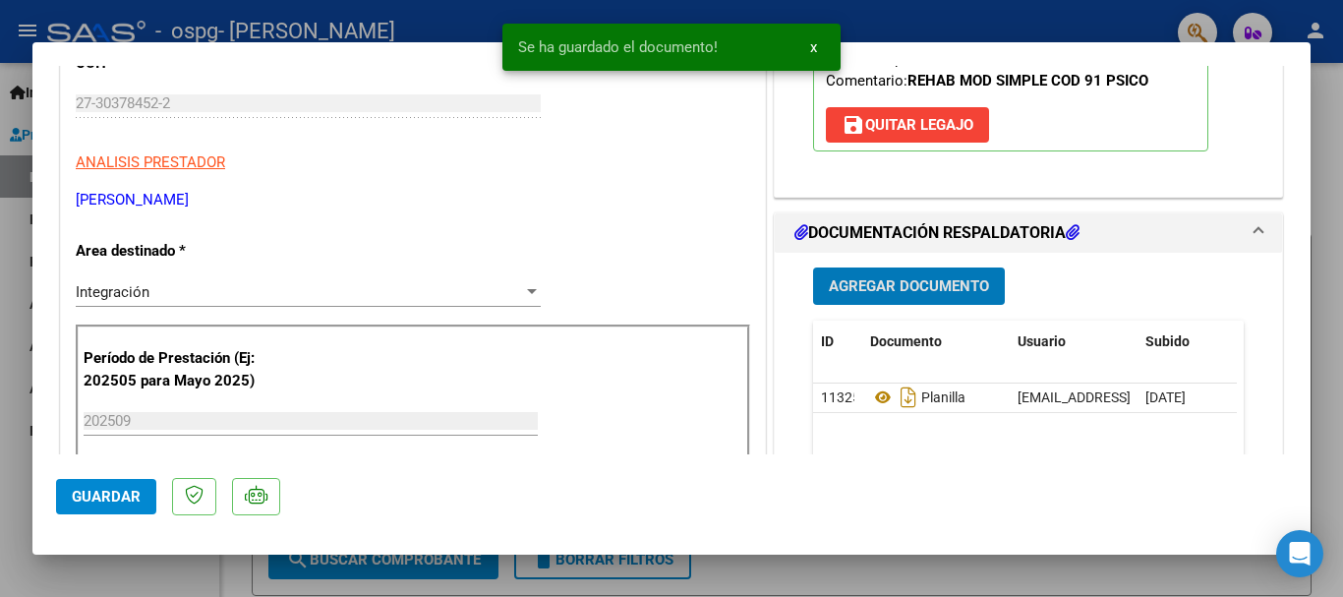
click at [935, 287] on span "Agregar Documento" at bounding box center [909, 287] width 160 height 18
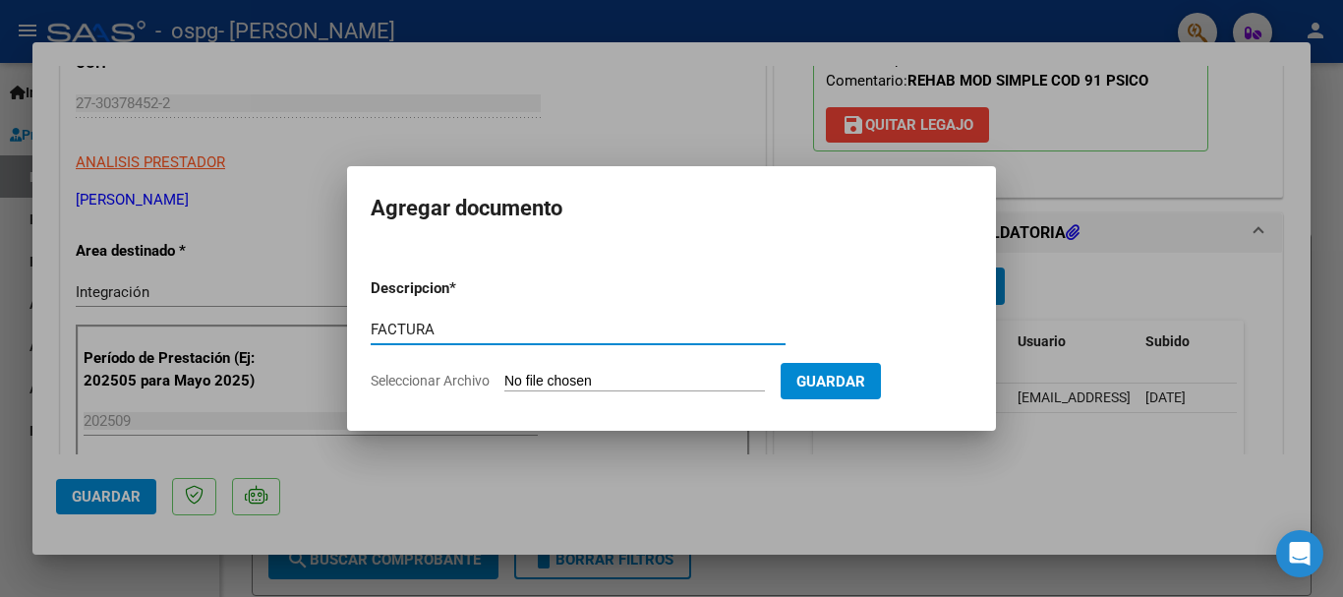
type input "FACTURA"
click at [569, 379] on input "Seleccionar Archivo" at bounding box center [634, 382] width 261 height 19
type input "C:\fakepath\FC 958 [PERSON_NAME] PSICOLOGIA [DATE].pdf"
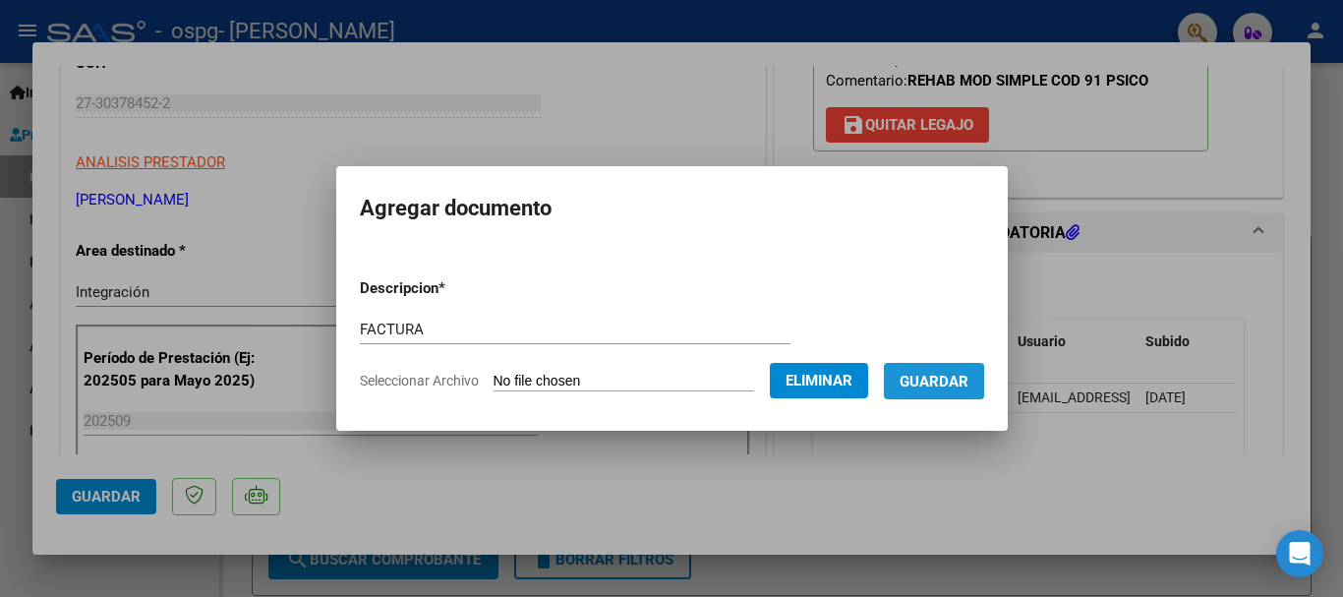
click at [952, 382] on span "Guardar" at bounding box center [934, 382] width 69 height 18
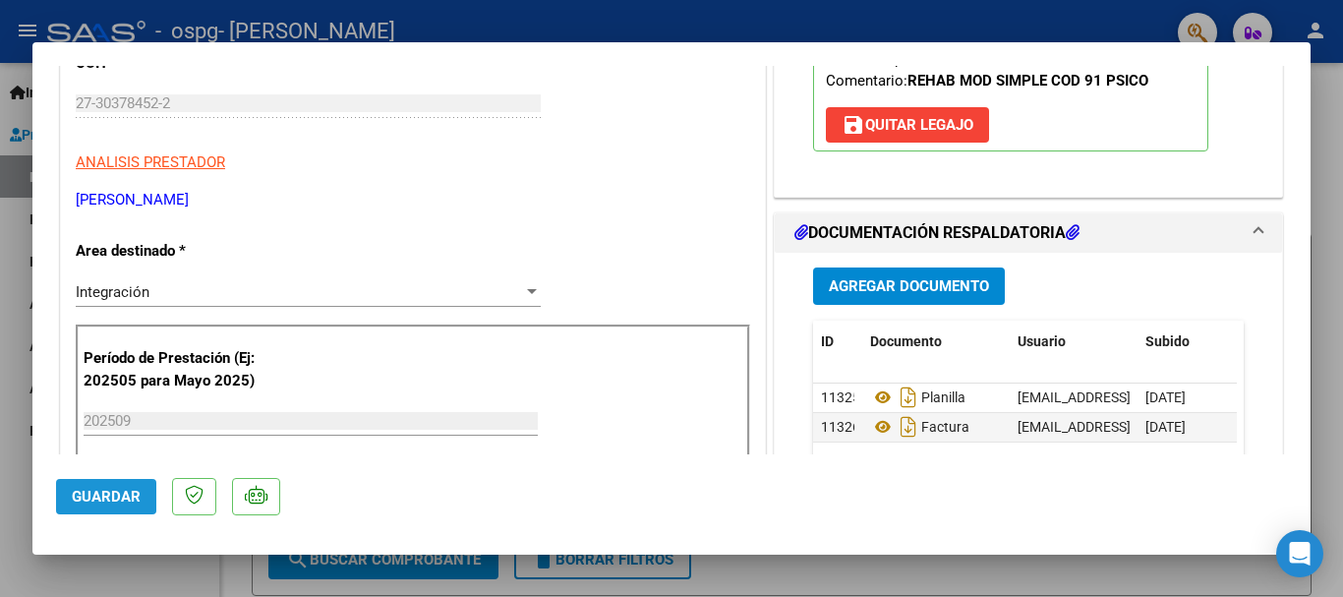
click at [103, 493] on span "Guardar" at bounding box center [106, 497] width 69 height 18
